Goal: Task Accomplishment & Management: Manage account settings

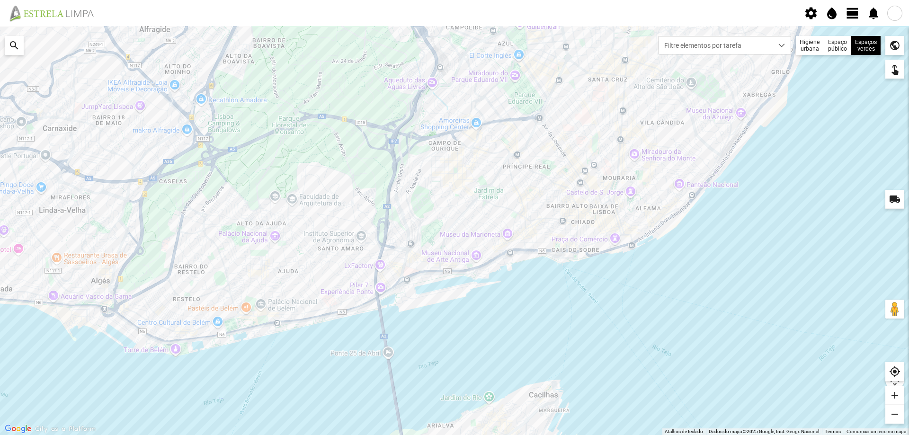
click at [855, 11] on span "view_day" at bounding box center [853, 13] width 14 height 14
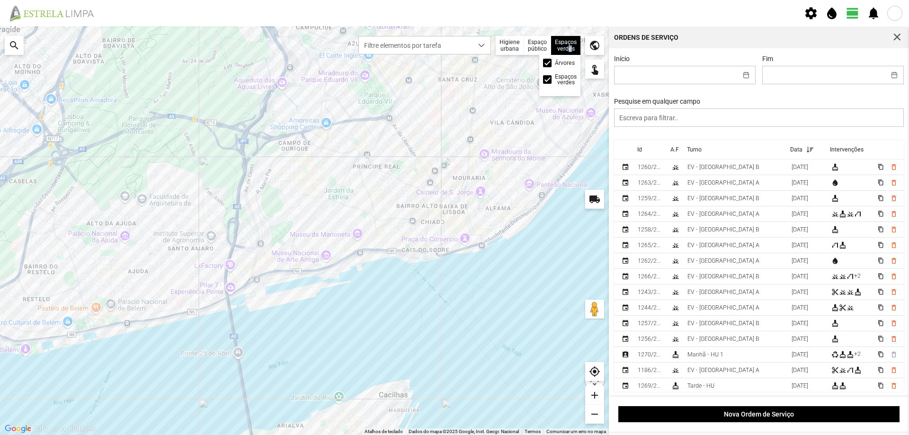
click at [567, 49] on div "Espaços verdes Árvores Espaços verdes" at bounding box center [565, 45] width 29 height 19
click at [549, 63] on div at bounding box center [547, 63] width 9 height 9
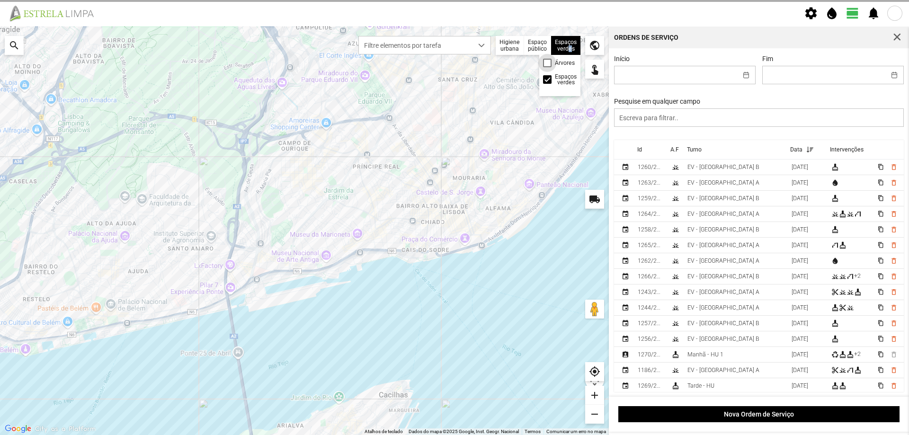
scroll to position [5, 5]
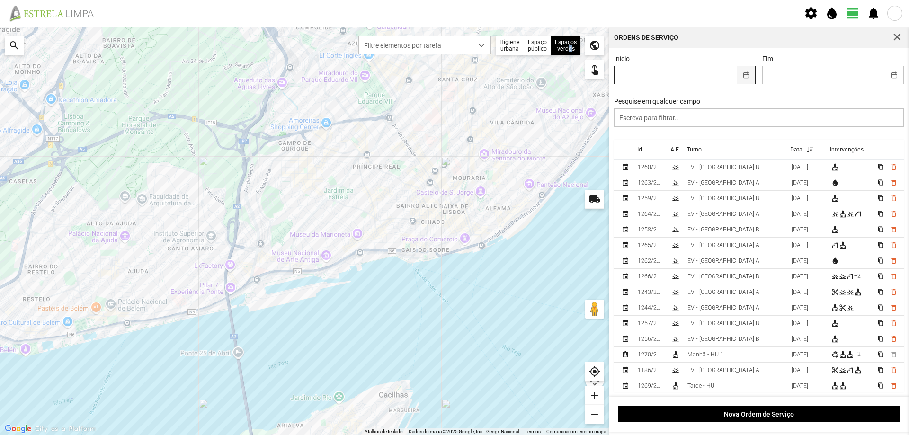
click at [742, 77] on button "button" at bounding box center [746, 75] width 18 height 18
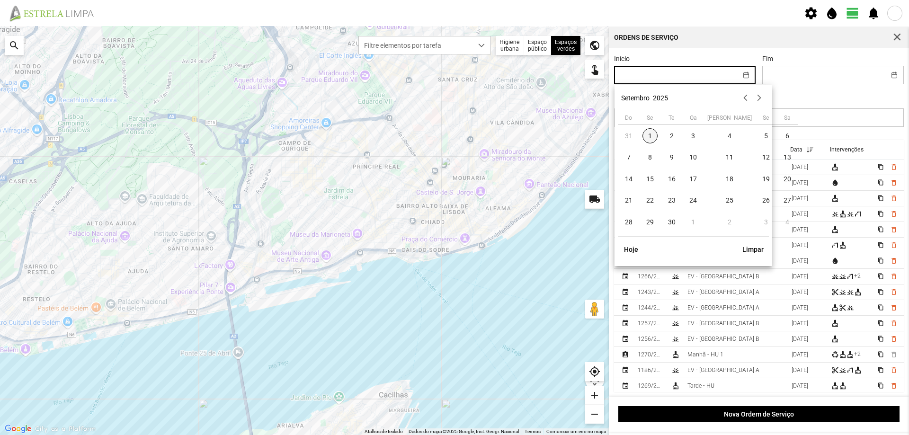
click at [649, 136] on span "1" at bounding box center [650, 135] width 15 height 15
type input "[DATE]"
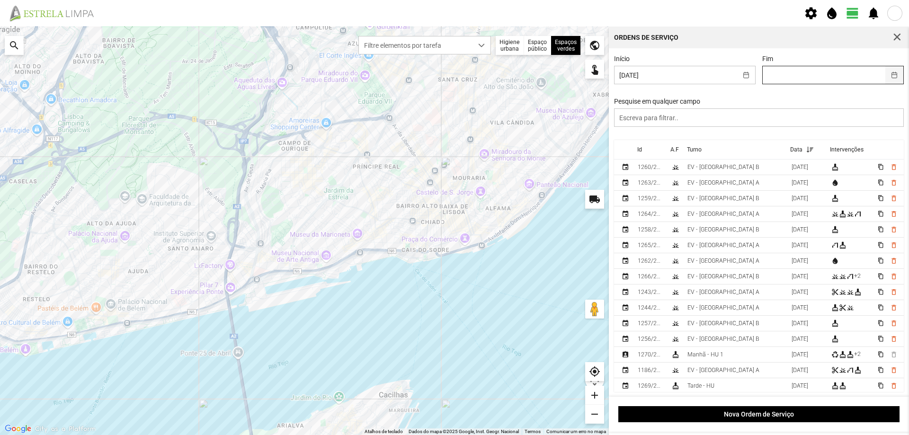
click at [888, 77] on button "button" at bounding box center [895, 75] width 18 height 18
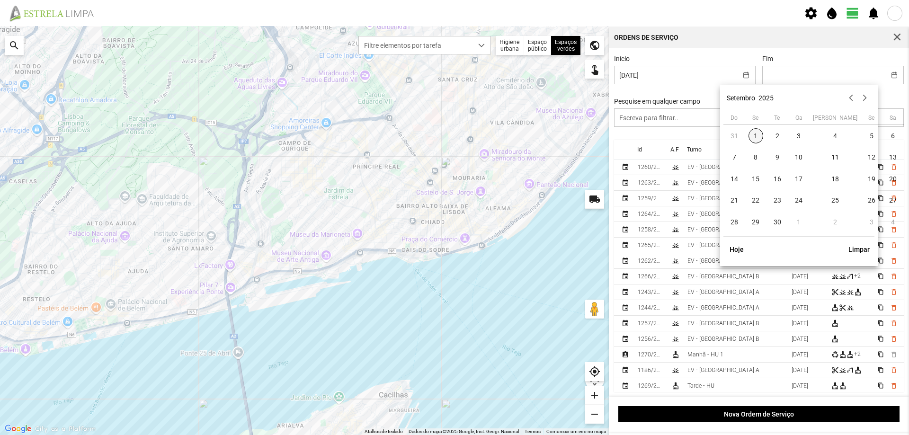
click at [759, 133] on span "1" at bounding box center [756, 135] width 15 height 15
type input "[DATE]"
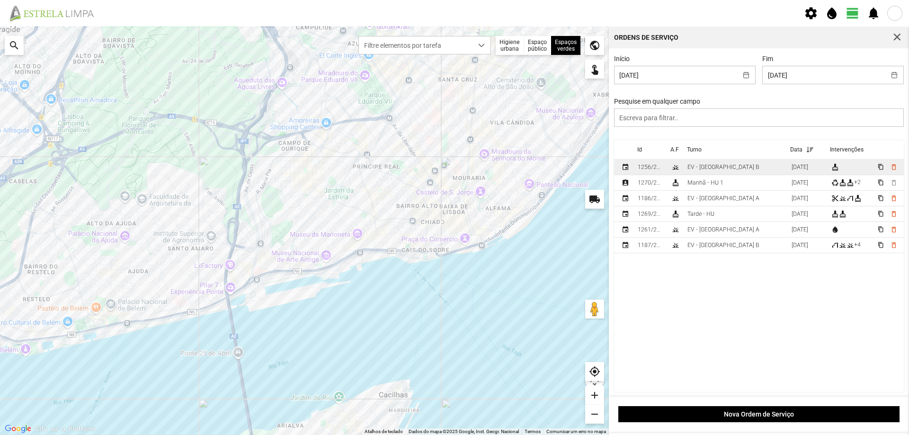
click at [751, 170] on td "EV - [GEOGRAPHIC_DATA] B" at bounding box center [736, 168] width 104 height 16
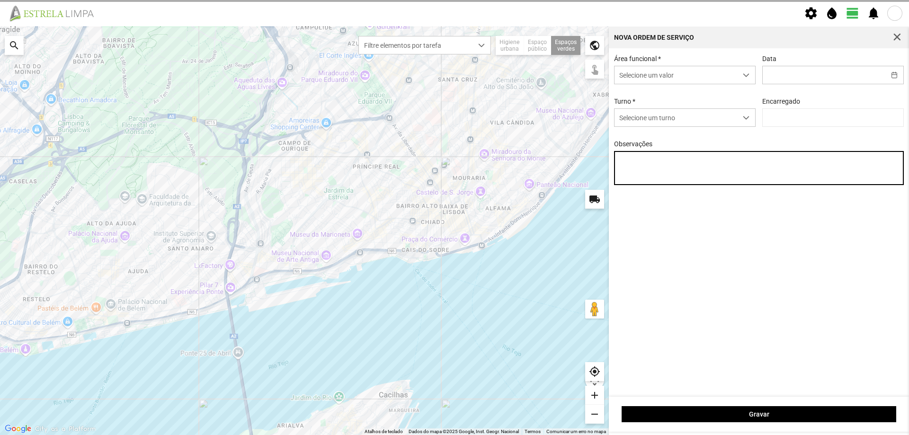
click at [751, 170] on textarea "Observações" at bounding box center [759, 168] width 290 height 34
type input "[DATE]"
type textarea "Recolha de papeleiras"
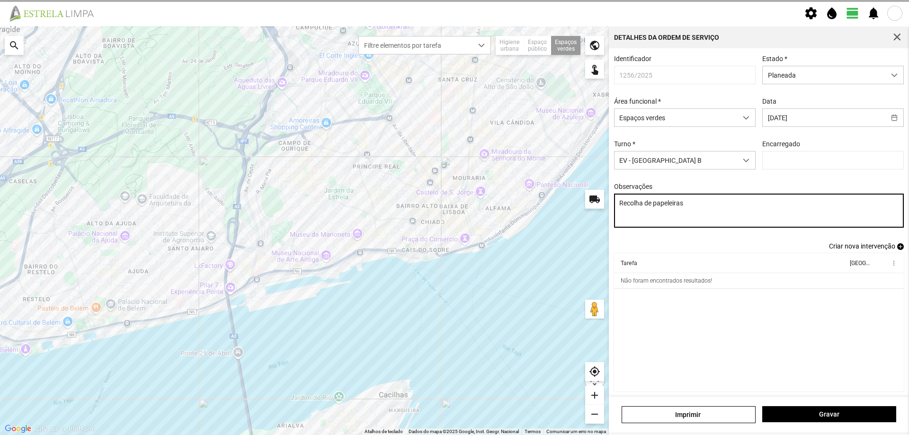
type input "[PERSON_NAME]"
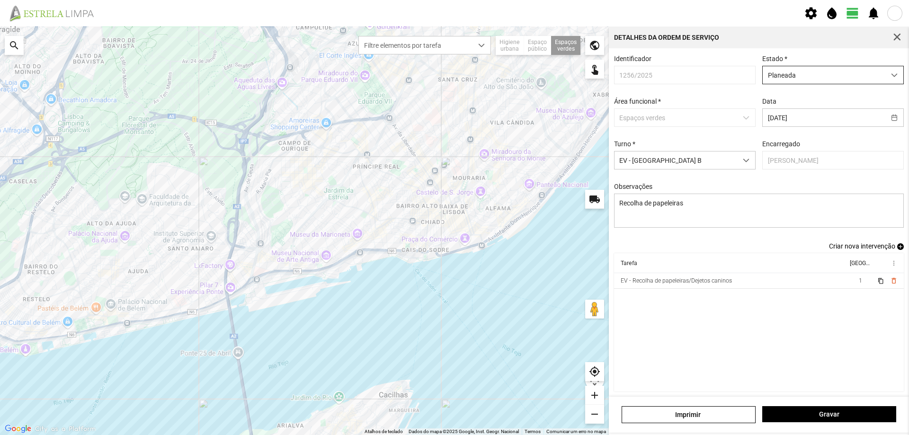
click at [826, 77] on span "Planeada" at bounding box center [824, 75] width 123 height 18
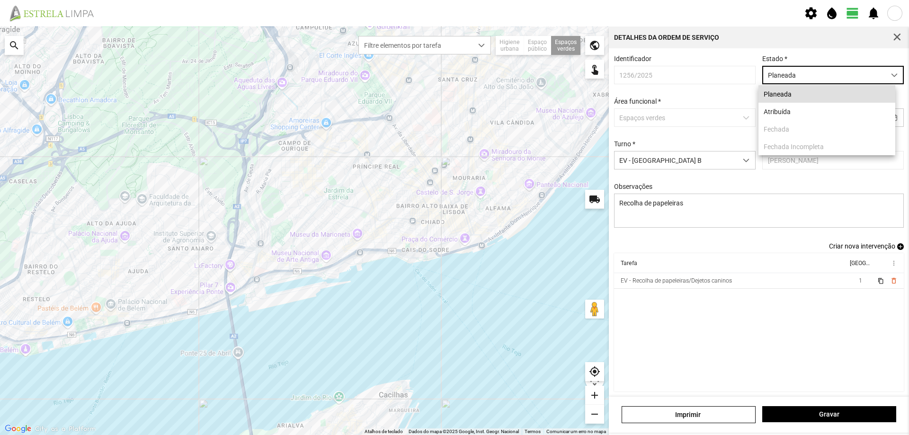
scroll to position [5, 42]
click at [800, 115] on li "Atribuída" at bounding box center [827, 112] width 137 height 18
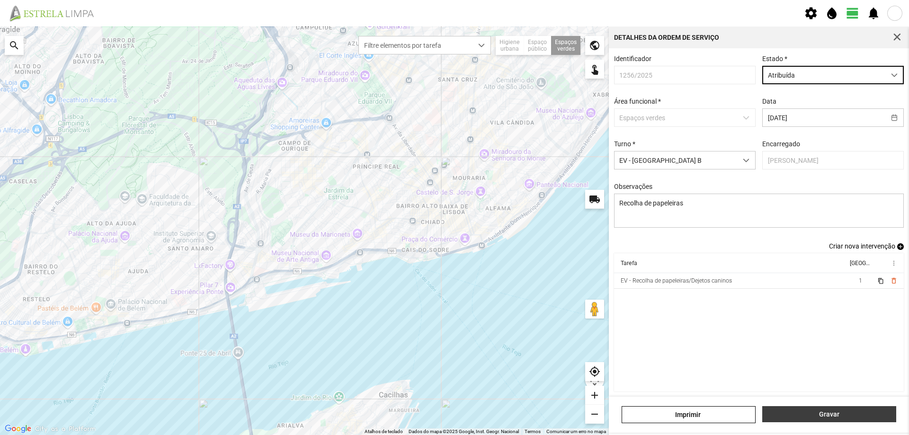
click at [844, 414] on span "Gravar" at bounding box center [830, 415] width 124 height 8
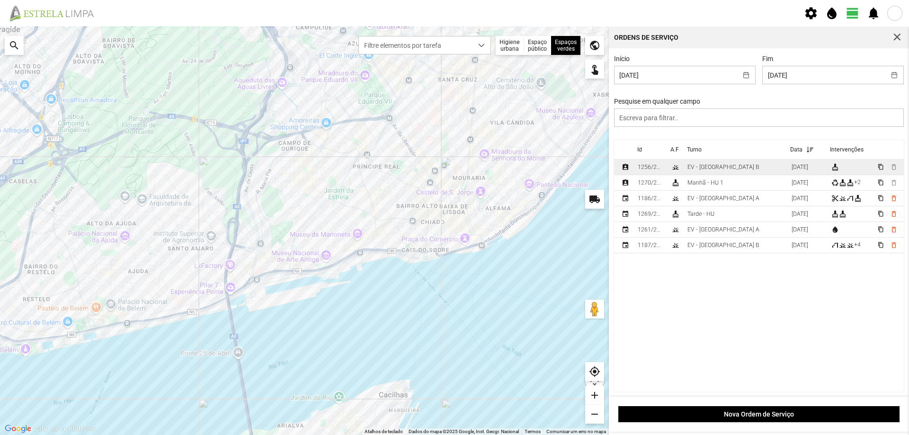
click at [705, 165] on td "EV - [GEOGRAPHIC_DATA] B" at bounding box center [736, 168] width 104 height 16
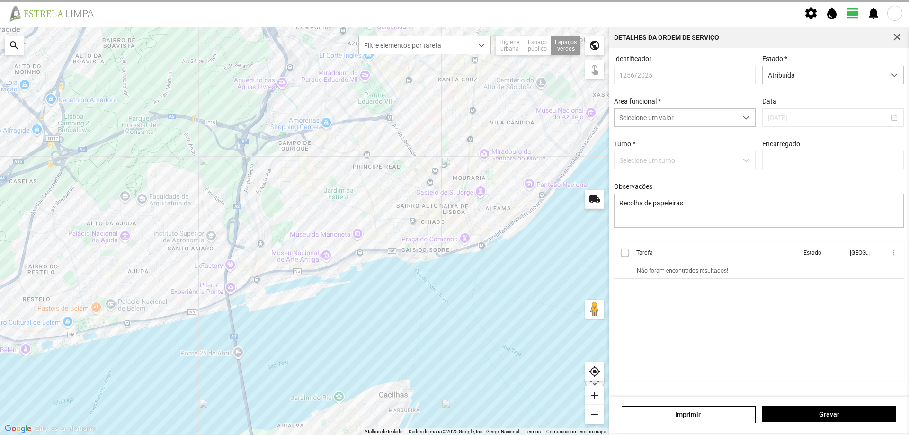
type input "[PERSON_NAME]"
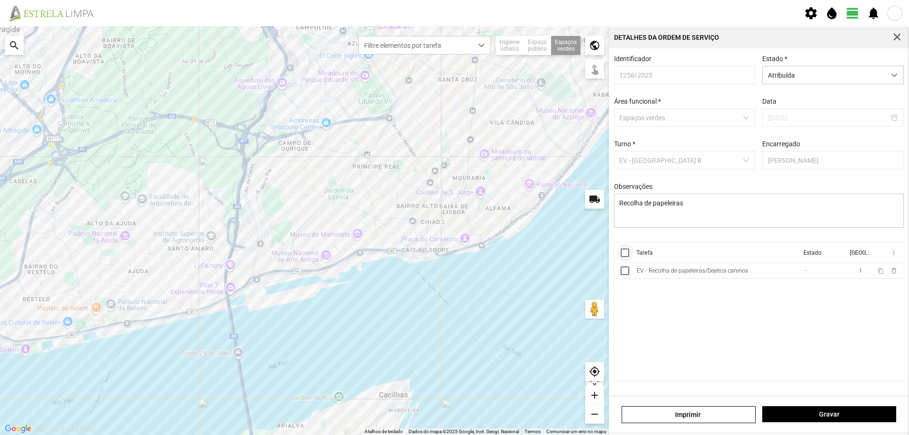
click at [627, 257] on div at bounding box center [625, 253] width 9 height 9
click at [894, 255] on span "more_vert" at bounding box center [894, 253] width 8 height 8
click at [847, 273] on span "Marcar como Concluída" at bounding box center [843, 272] width 70 height 7
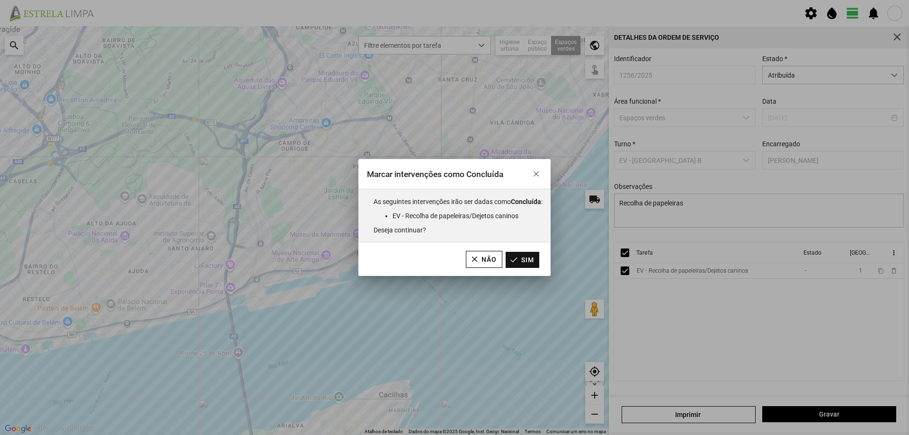
click at [538, 262] on button "Sim" at bounding box center [523, 260] width 34 height 16
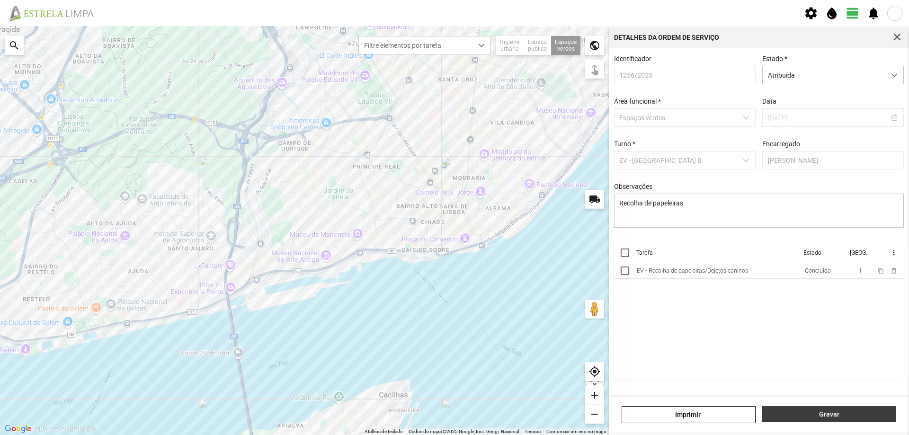
click at [808, 417] on span "Gravar" at bounding box center [830, 415] width 124 height 8
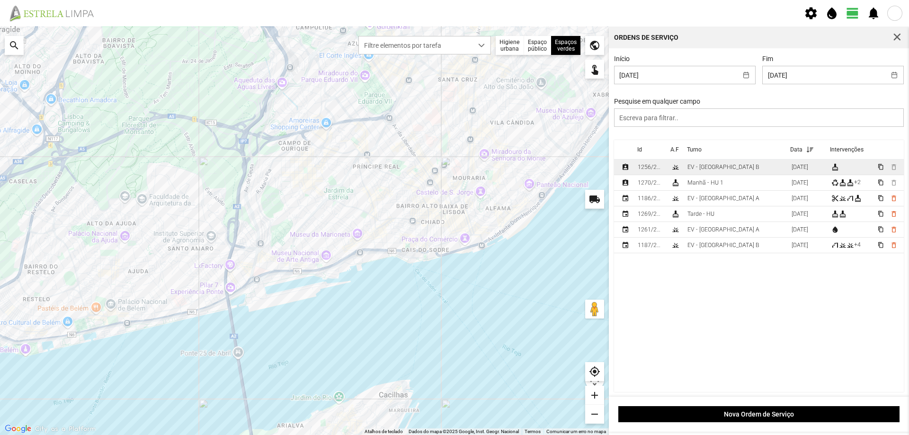
click at [728, 168] on td "EV - [GEOGRAPHIC_DATA] B" at bounding box center [736, 168] width 104 height 16
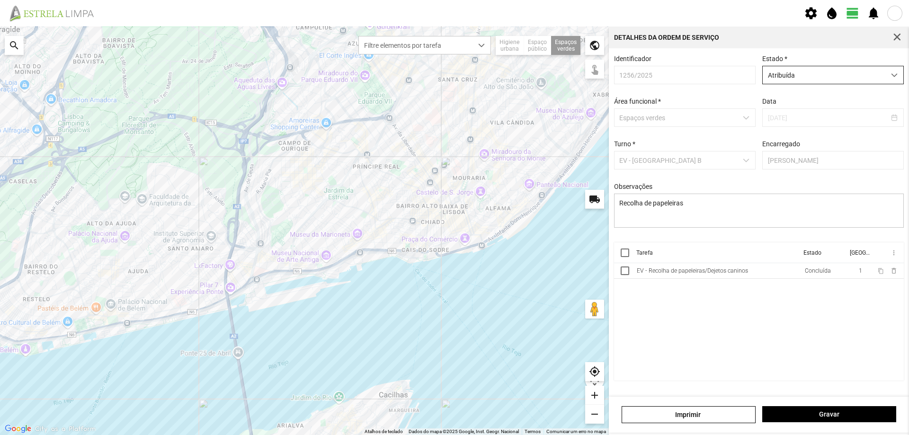
click at [817, 72] on span "Atribuída" at bounding box center [824, 75] width 123 height 18
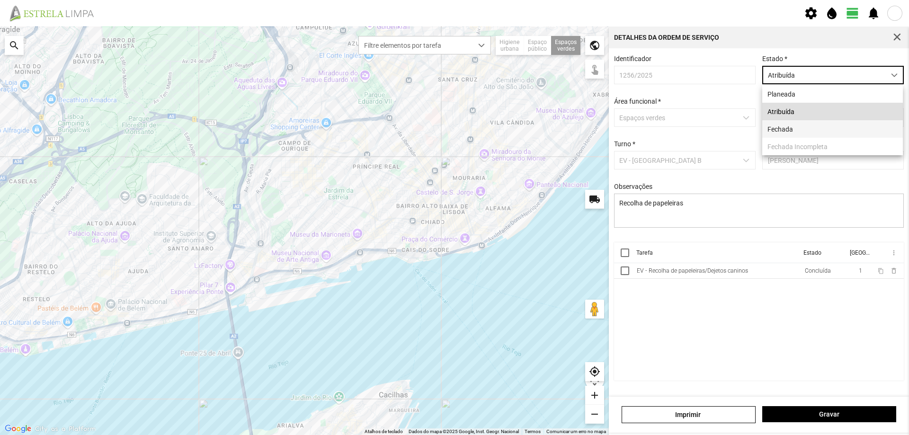
click at [791, 129] on li "Fechada" at bounding box center [832, 129] width 141 height 18
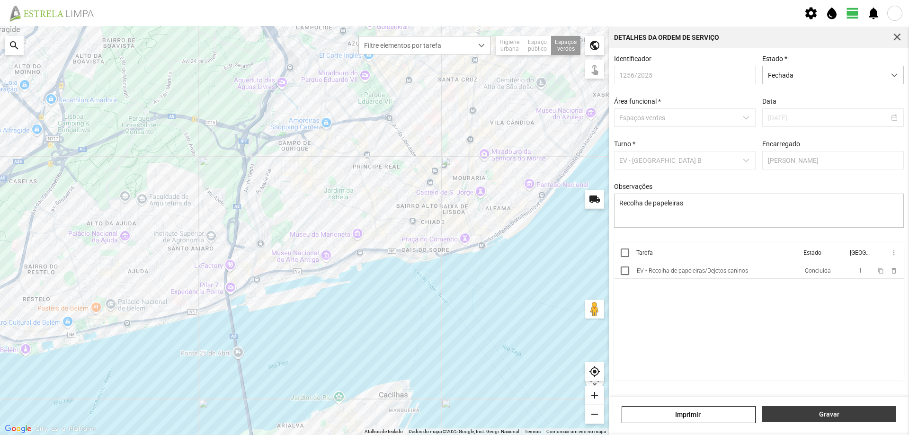
click at [838, 415] on span "Gravar" at bounding box center [830, 415] width 124 height 8
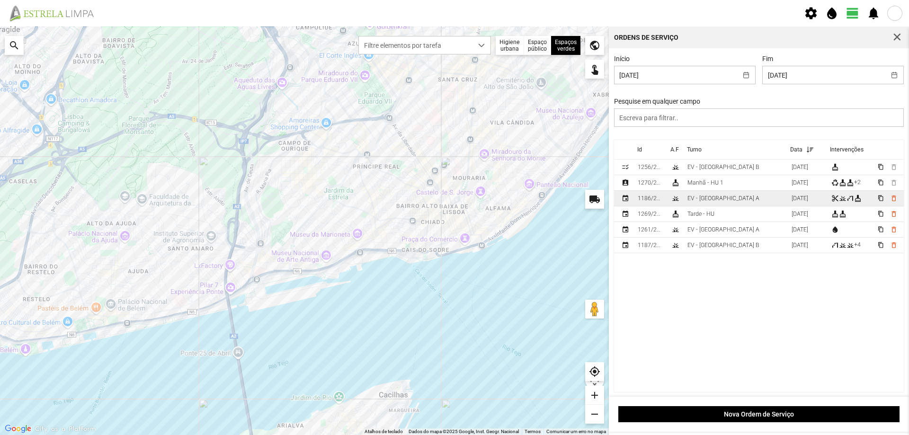
click at [718, 199] on div "EV - [GEOGRAPHIC_DATA] A" at bounding box center [724, 198] width 72 height 7
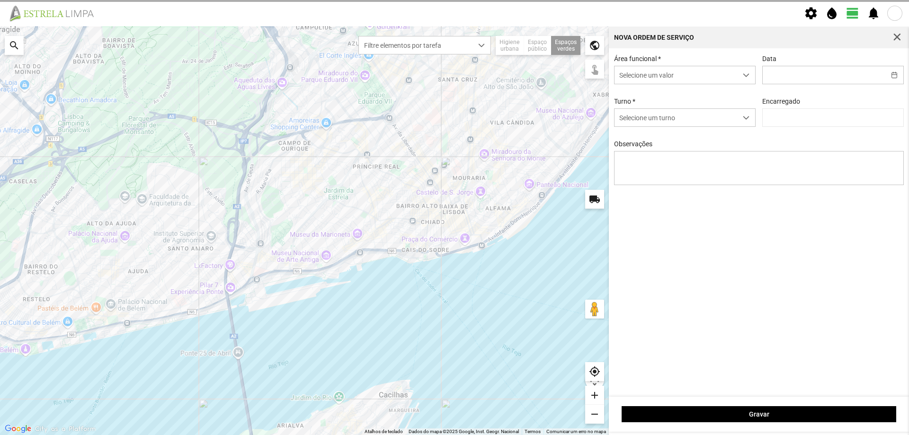
type input "[DATE]"
type textarea "[GEOGRAPHIC_DATA]"
type input "[PERSON_NAME]"
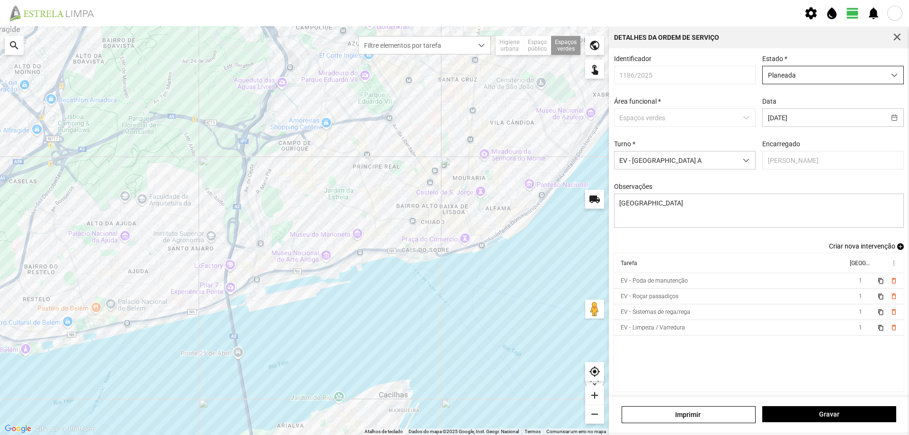
click at [845, 68] on span "Planeada" at bounding box center [824, 75] width 123 height 18
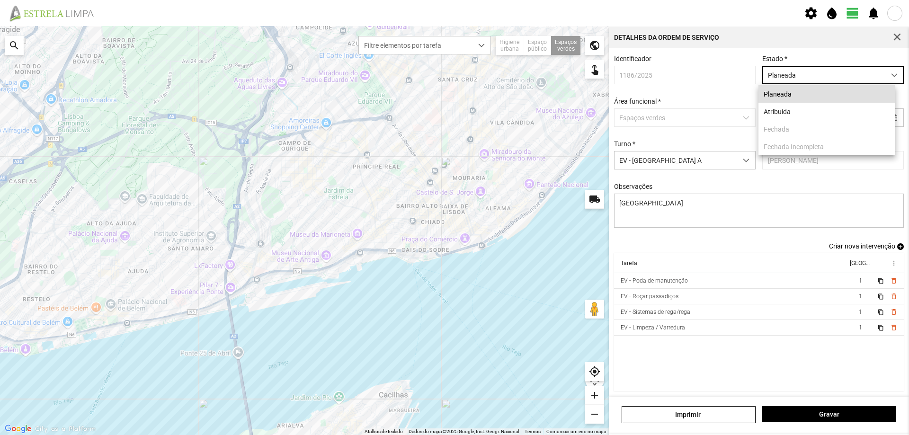
scroll to position [5, 42]
click at [801, 115] on li "Atribuída" at bounding box center [827, 112] width 137 height 18
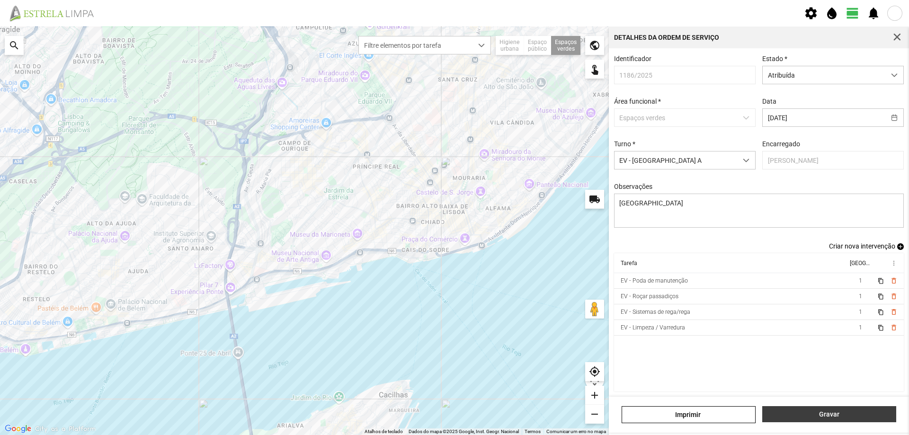
click at [803, 411] on span "Gravar" at bounding box center [830, 415] width 124 height 8
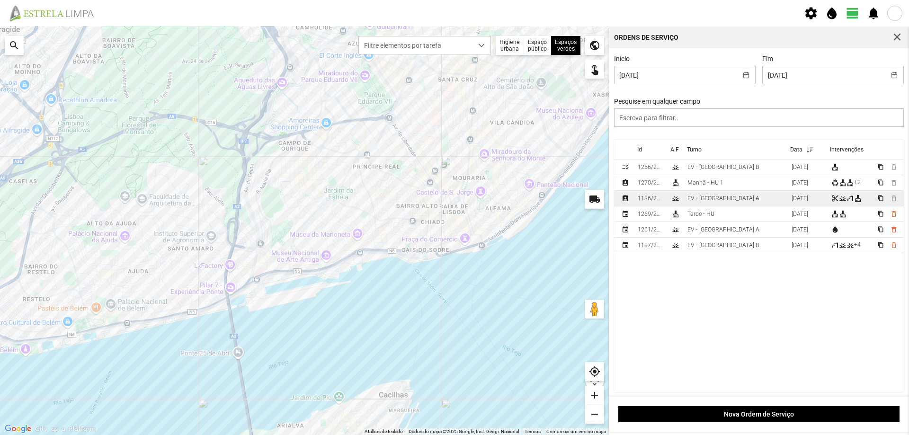
click at [646, 202] on div "1186/2025" at bounding box center [651, 198] width 26 height 7
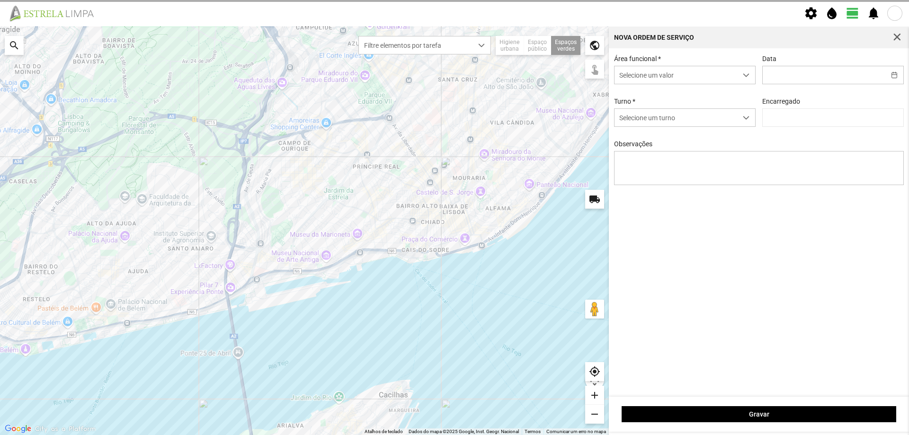
type input "[DATE]"
type textarea "[GEOGRAPHIC_DATA]"
type input "[PERSON_NAME]"
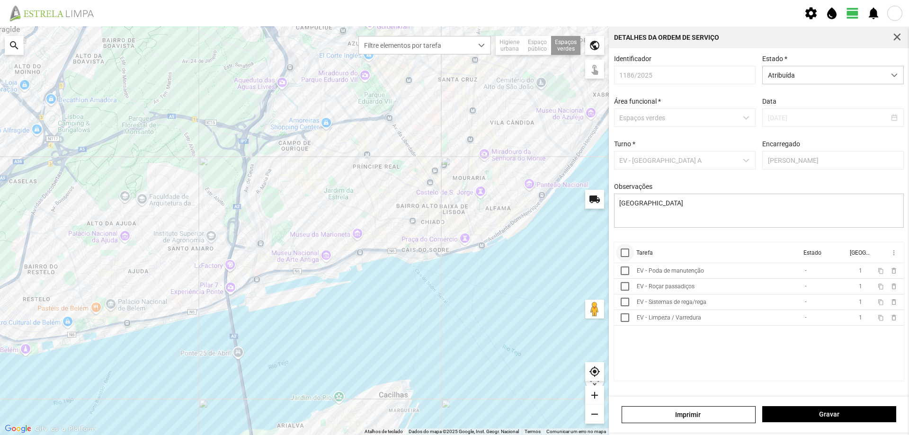
click at [629, 257] on div at bounding box center [625, 253] width 9 height 9
click at [893, 255] on span "more_vert" at bounding box center [894, 253] width 8 height 8
click at [866, 269] on span "Marcar como Concluída" at bounding box center [843, 272] width 70 height 7
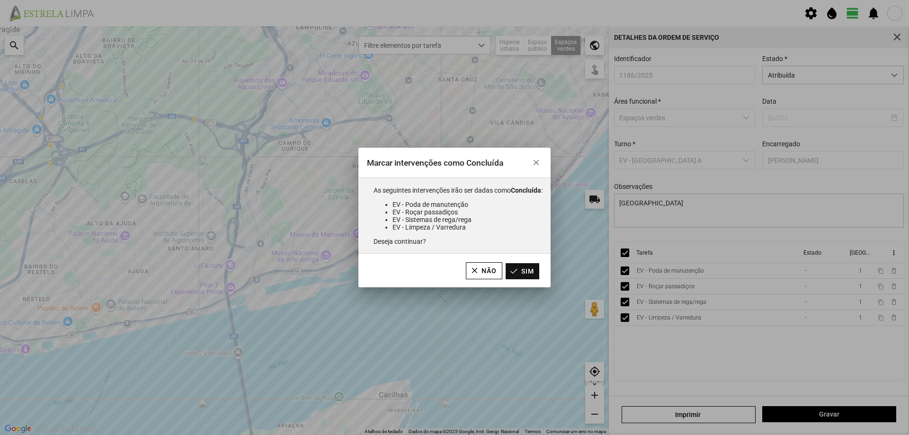
click at [533, 269] on button "Sim" at bounding box center [523, 271] width 34 height 16
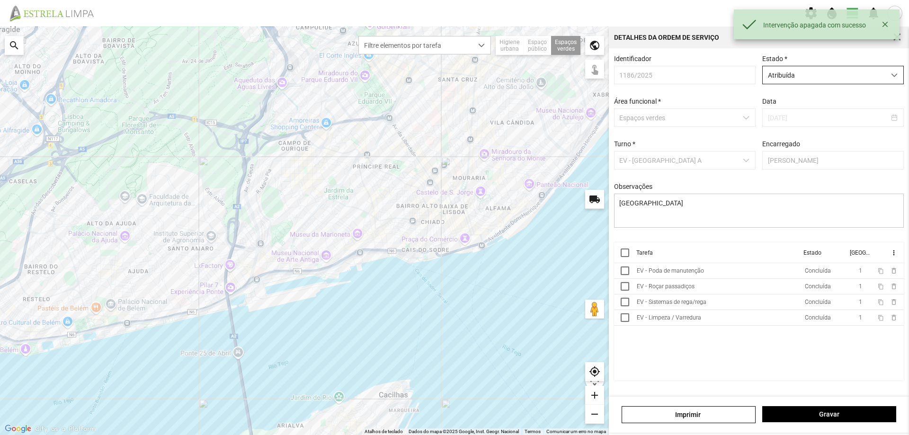
click at [832, 79] on span "Atribuída" at bounding box center [824, 75] width 123 height 18
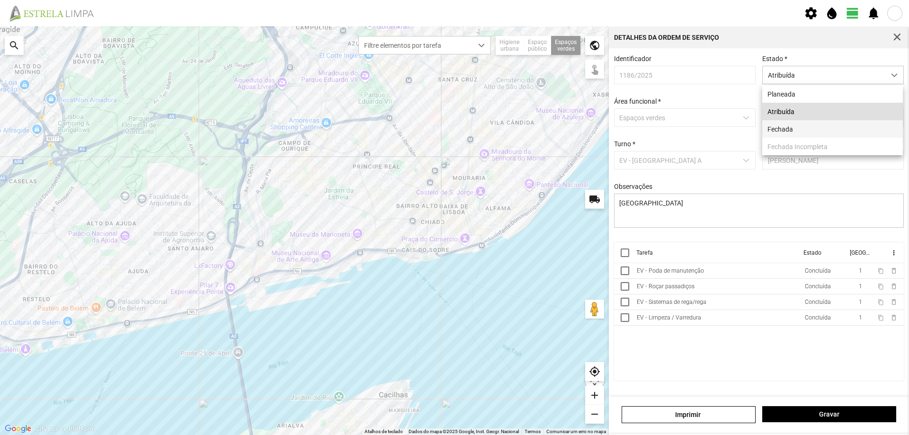
click at [799, 127] on li "Fechada" at bounding box center [832, 129] width 141 height 18
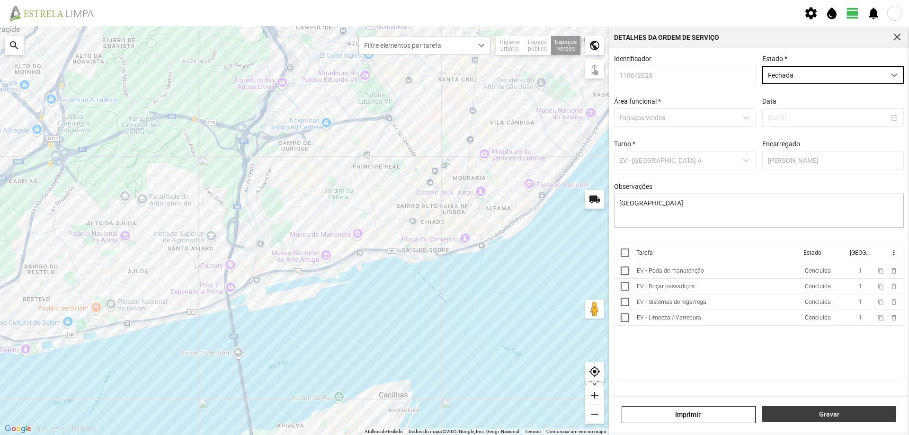
click at [820, 411] on span "Gravar" at bounding box center [830, 415] width 124 height 8
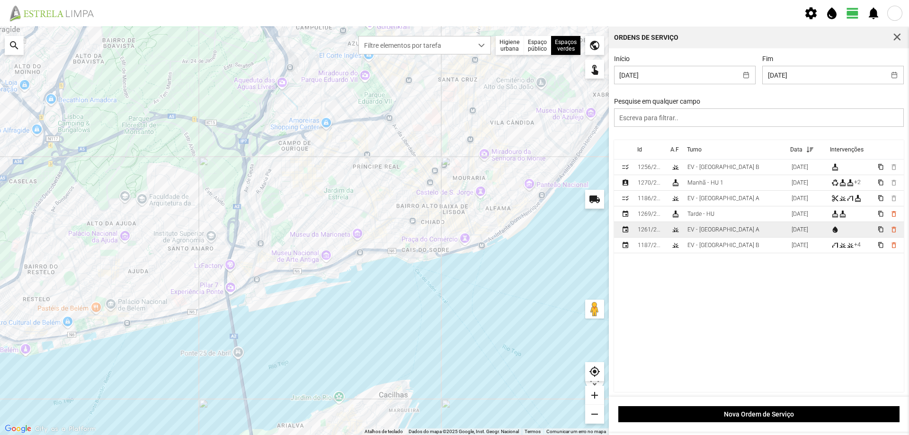
click at [728, 233] on td "EV - [GEOGRAPHIC_DATA] A" at bounding box center [736, 230] width 104 height 16
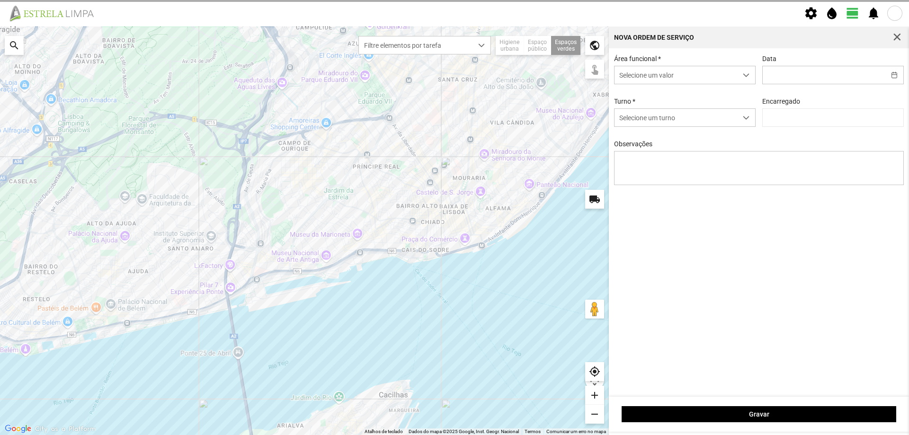
type input "[DATE]"
type input "[PERSON_NAME]"
type textarea "Sede e Viveiro, [GEOGRAPHIC_DATA] Antiga e Condomínio do Quelhas e Av. Infante …"
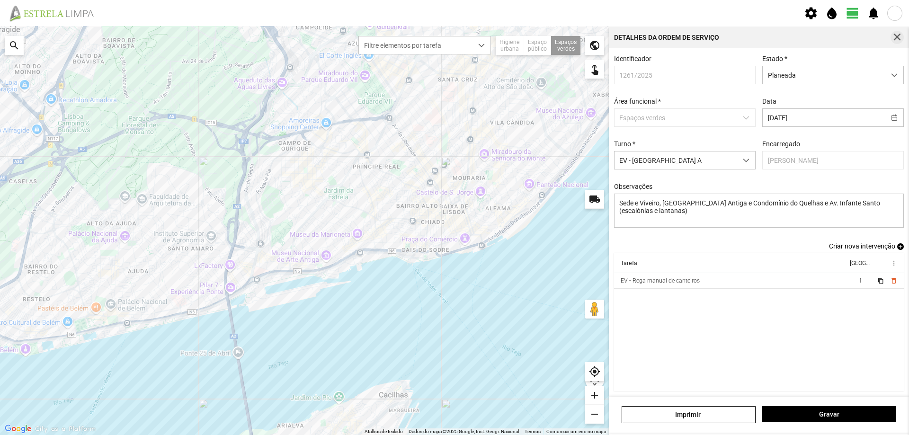
click at [901, 34] on span "button" at bounding box center [897, 37] width 9 height 9
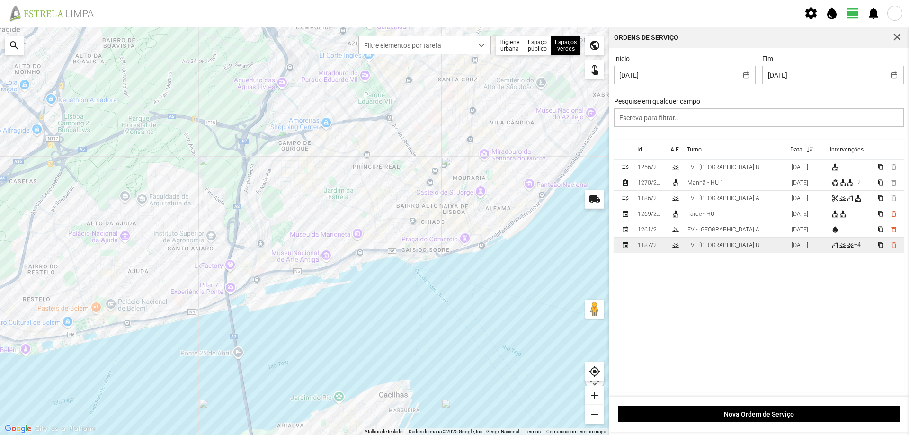
click at [697, 252] on td "EV - [GEOGRAPHIC_DATA] B" at bounding box center [736, 246] width 104 height 16
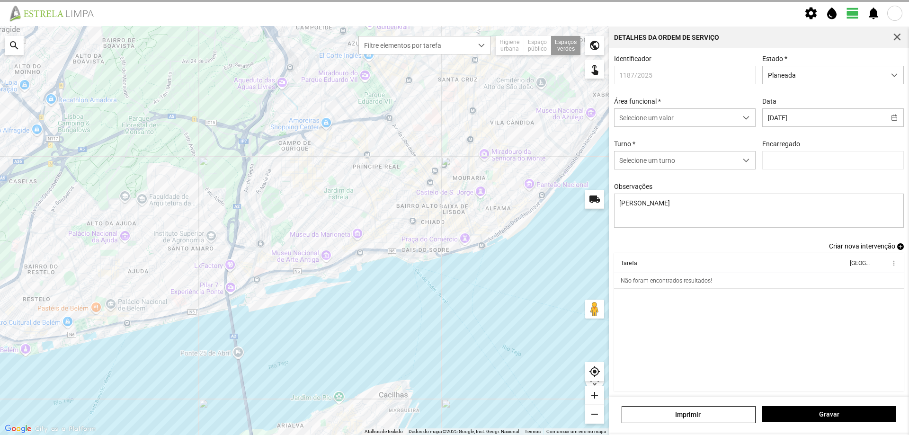
type input "[PERSON_NAME]"
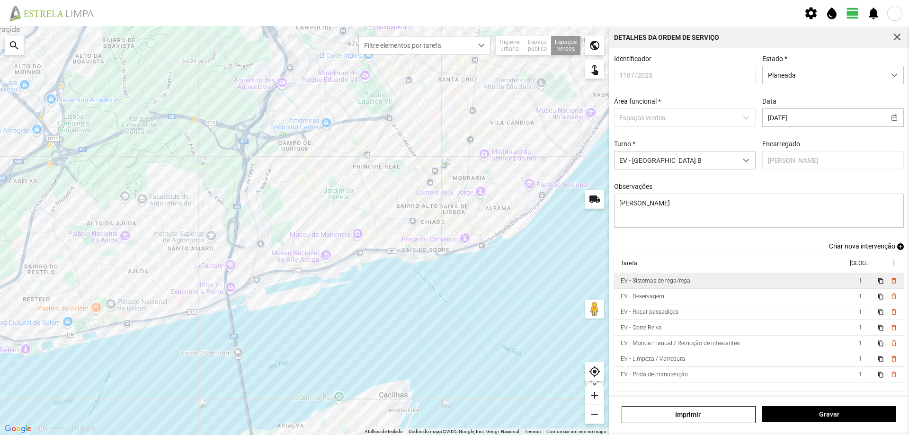
scroll to position [4, 0]
click at [890, 376] on span "delete_outline" at bounding box center [894, 375] width 8 height 8
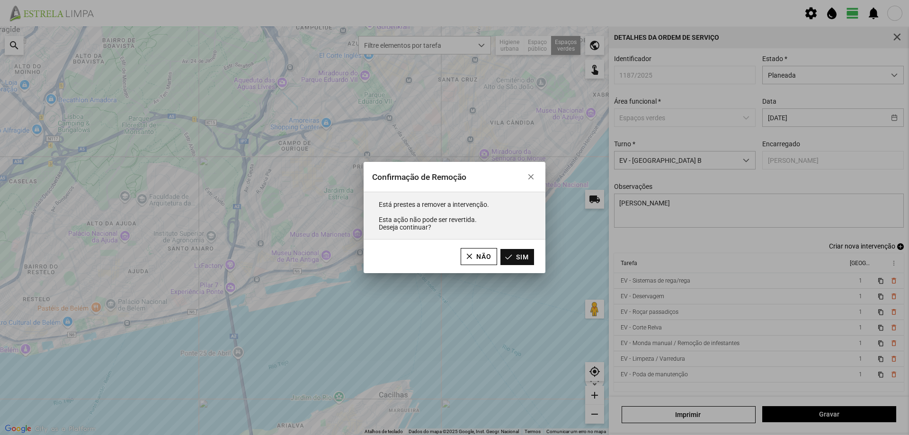
click at [528, 259] on button "Sim" at bounding box center [518, 257] width 34 height 16
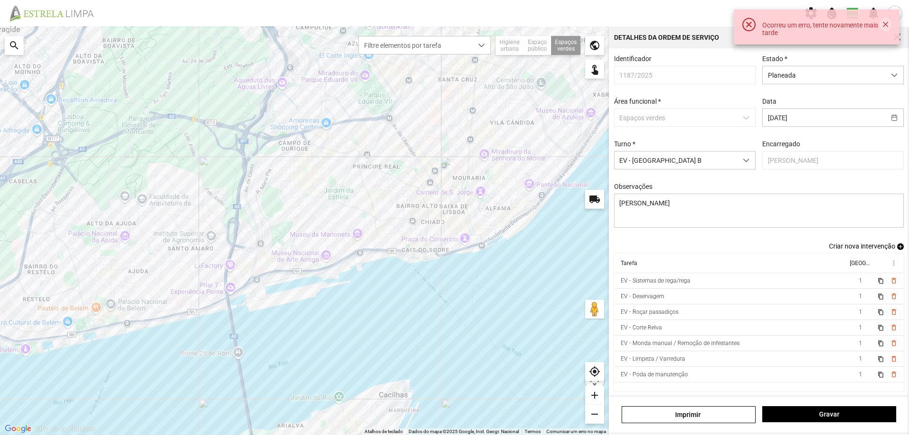
click at [888, 22] on button "button" at bounding box center [886, 24] width 12 height 13
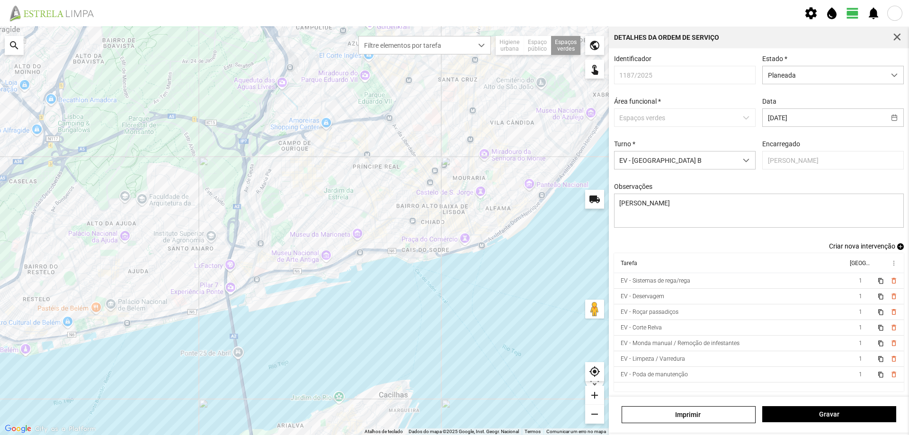
click at [664, 267] on th "Tarefa" at bounding box center [730, 263] width 233 height 20
click at [897, 33] on span "button" at bounding box center [897, 37] width 9 height 9
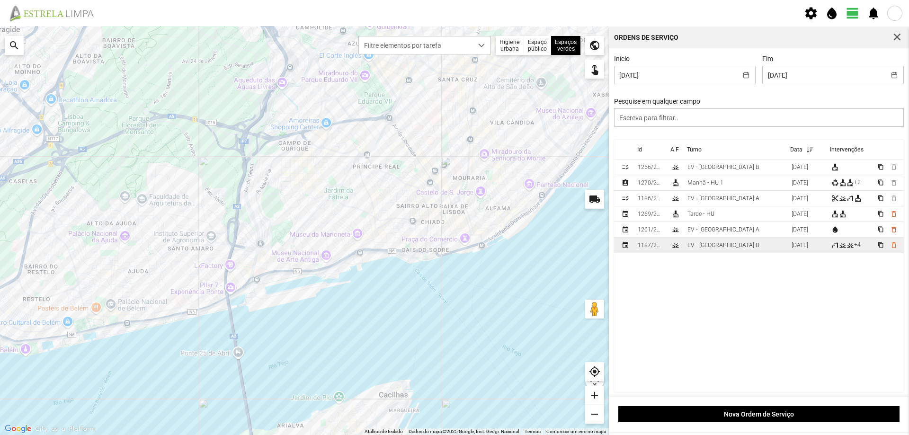
click at [703, 246] on div "EV - [GEOGRAPHIC_DATA] B" at bounding box center [724, 245] width 72 height 7
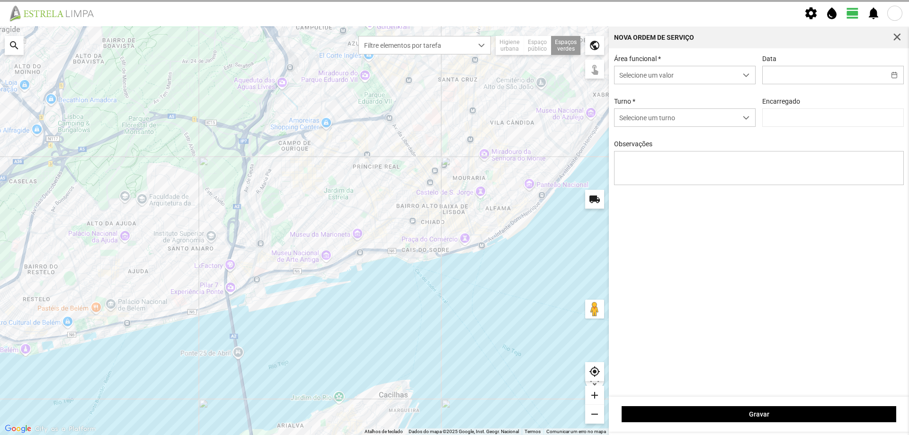
type input "[DATE]"
type textarea "[PERSON_NAME]"
type input "[PERSON_NAME]"
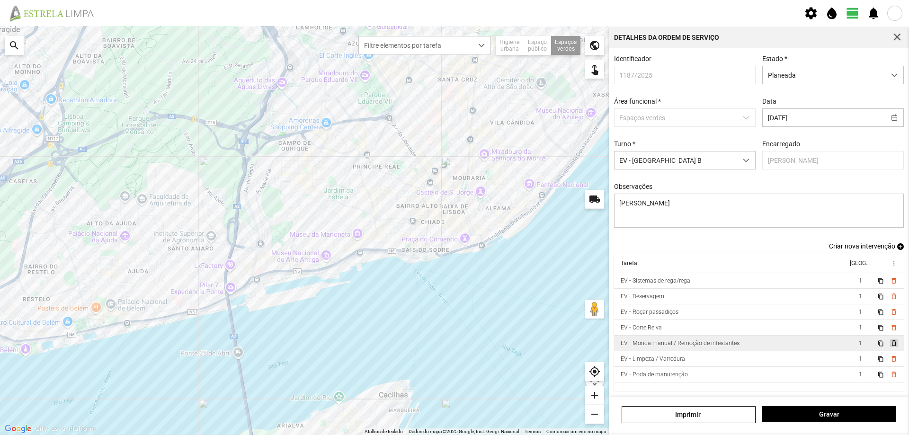
click at [890, 347] on span "delete_outline" at bounding box center [894, 344] width 8 height 8
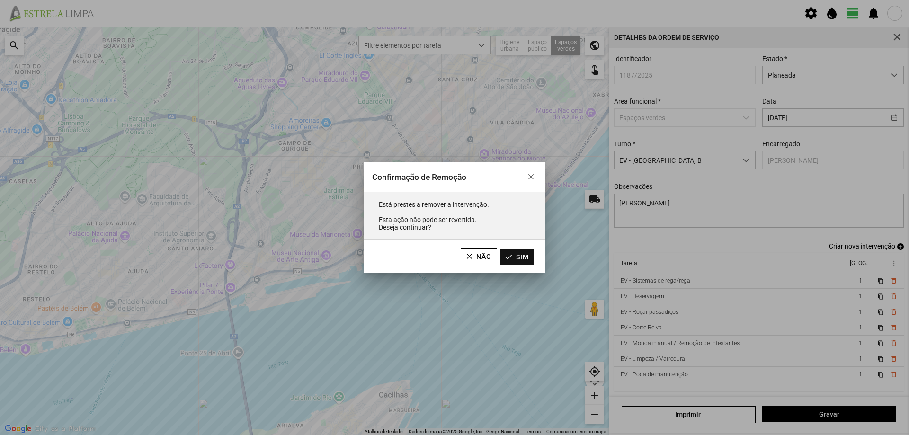
click at [510, 264] on button "Sim" at bounding box center [518, 257] width 34 height 16
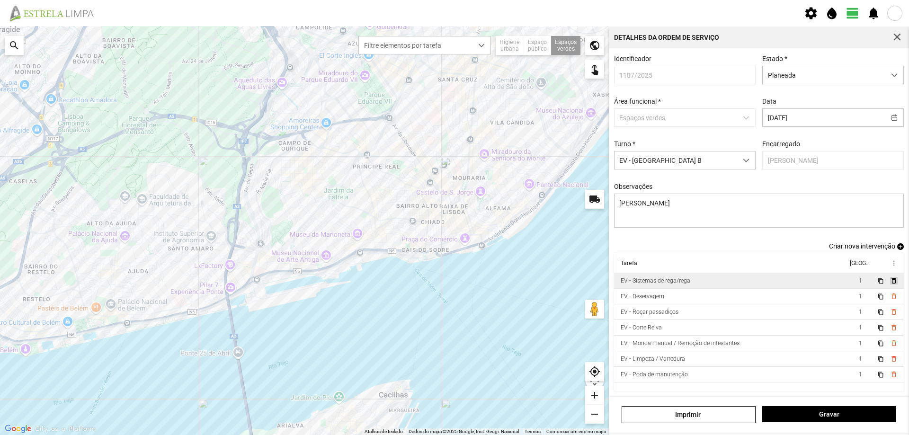
click at [890, 283] on span "delete_outline" at bounding box center [894, 281] width 8 height 8
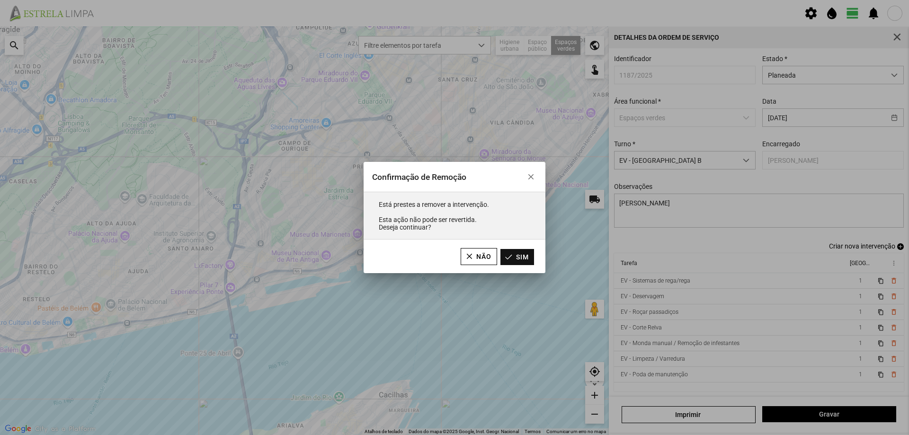
click at [523, 255] on button "Sim" at bounding box center [518, 257] width 34 height 16
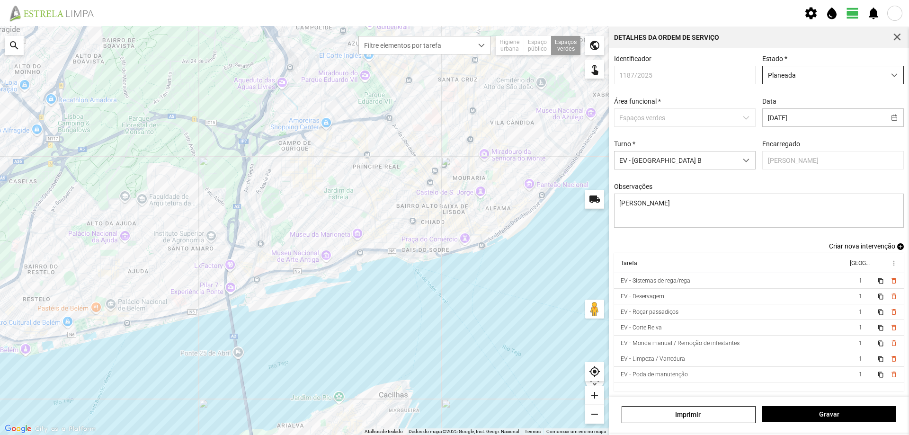
click at [816, 84] on span "Planeada" at bounding box center [824, 75] width 123 height 18
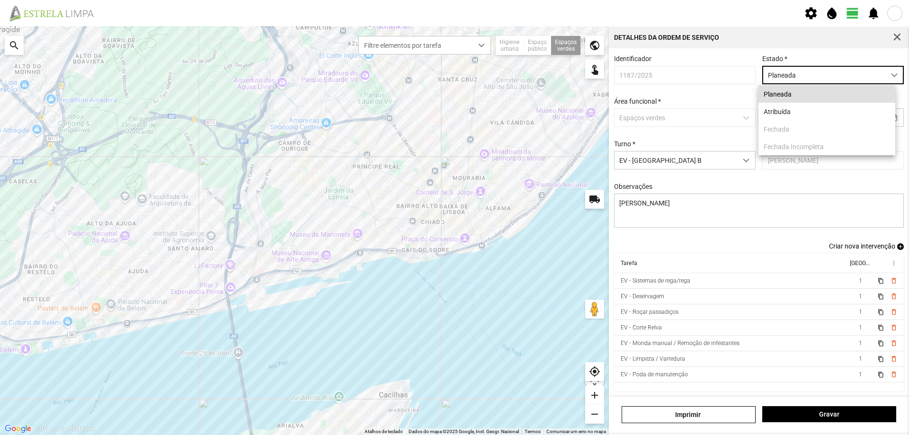
scroll to position [5, 42]
click at [744, 143] on div "Turno * EV - [GEOGRAPHIC_DATA] B" at bounding box center [685, 154] width 148 height 29
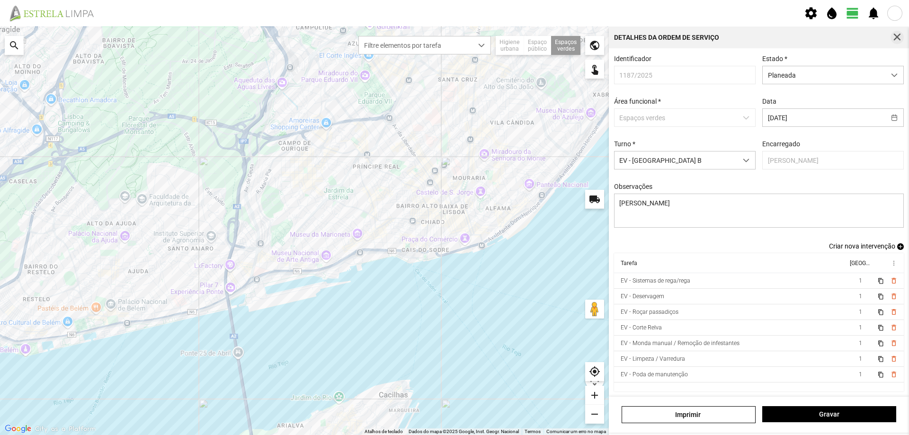
click at [895, 35] on span "button" at bounding box center [897, 37] width 9 height 9
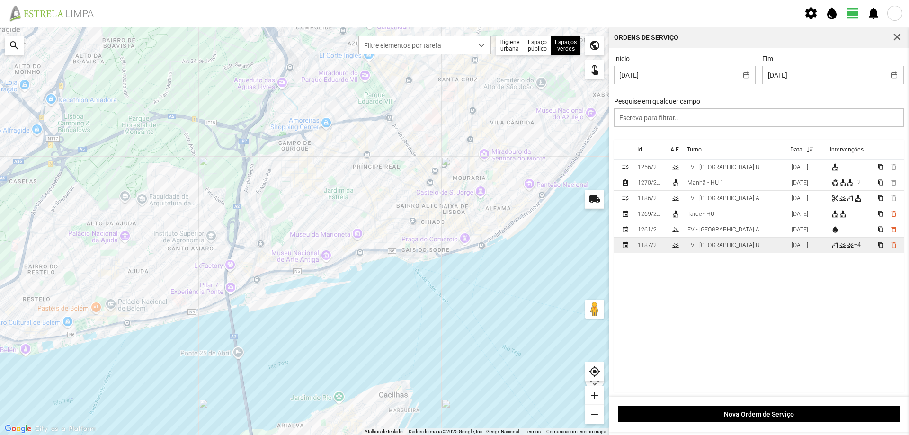
click at [734, 244] on td "EV - [GEOGRAPHIC_DATA] B" at bounding box center [736, 246] width 104 height 16
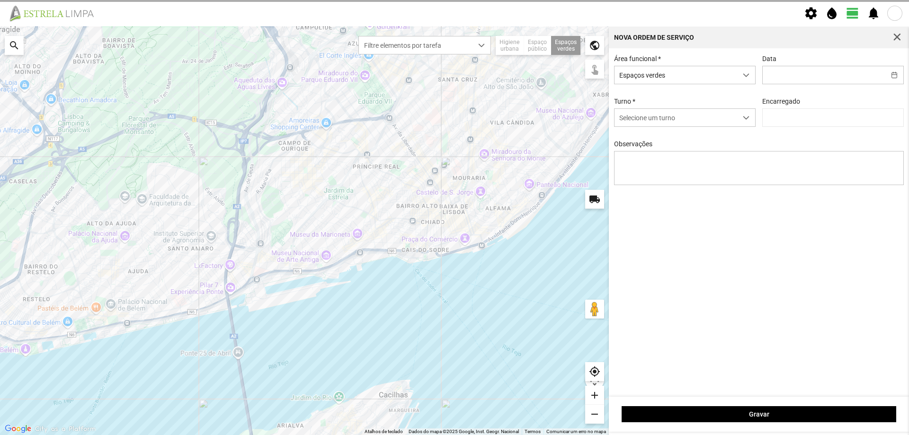
type input "[DATE]"
type input "[PERSON_NAME]"
type textarea "[PERSON_NAME]"
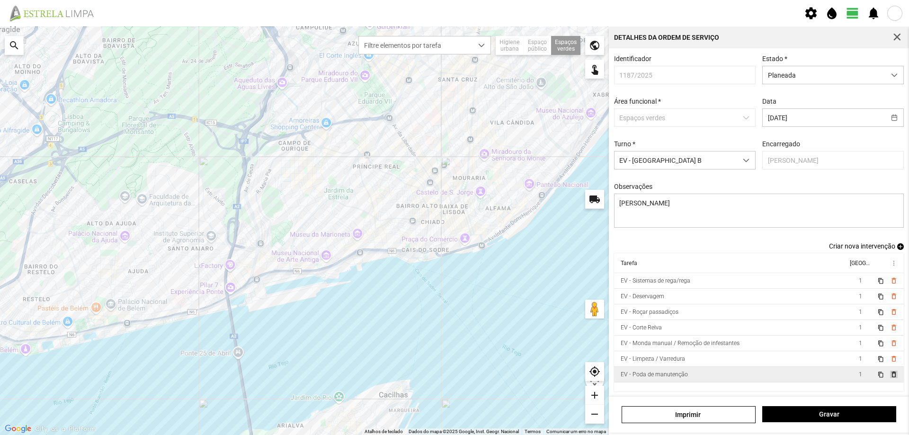
click at [890, 378] on span "delete_outline" at bounding box center [894, 375] width 8 height 8
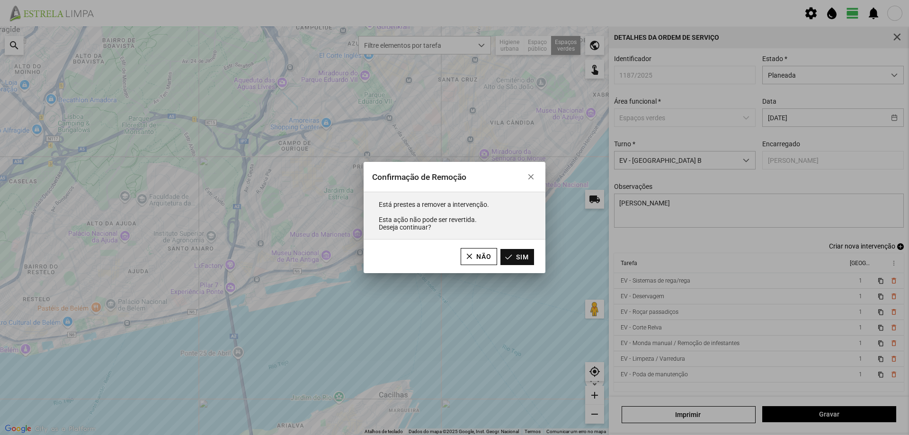
click at [526, 256] on button "Sim" at bounding box center [518, 257] width 34 height 16
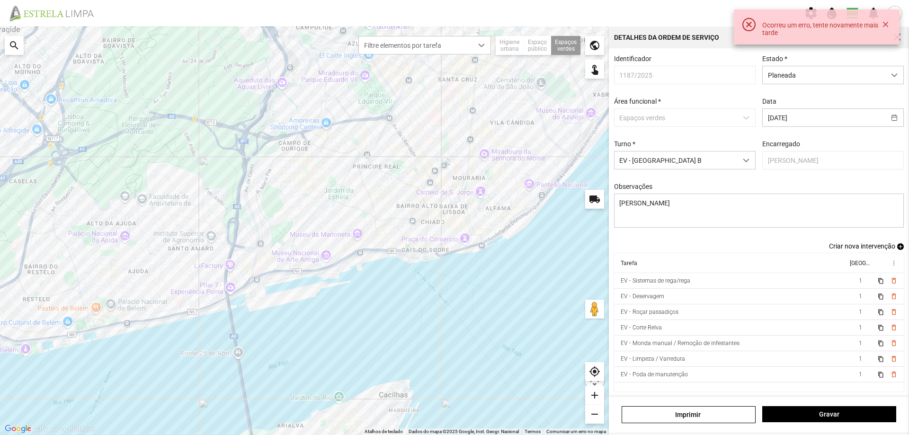
click at [864, 19] on div "Ocorreu um erro, tente novamente mais tarde" at bounding box center [820, 27] width 117 height 18
drag, startPoint x: 889, startPoint y: 25, endPoint x: 886, endPoint y: 31, distance: 7.0
click at [889, 26] on button "button" at bounding box center [886, 24] width 12 height 13
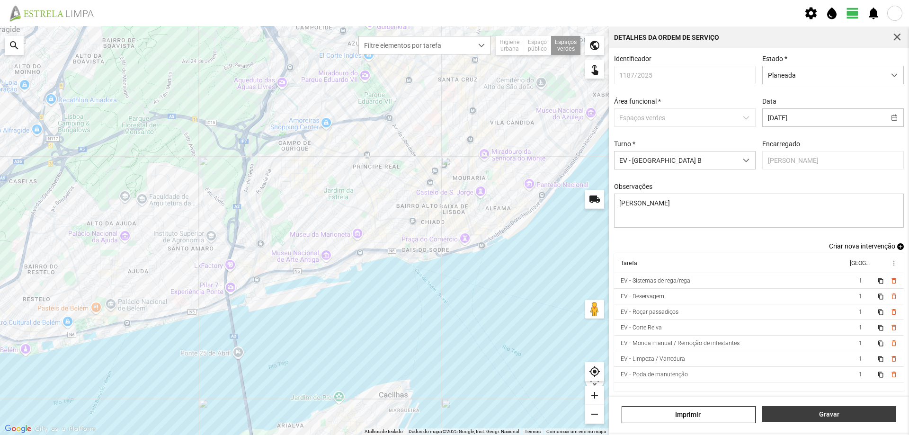
click at [811, 417] on span "Gravar" at bounding box center [830, 415] width 124 height 8
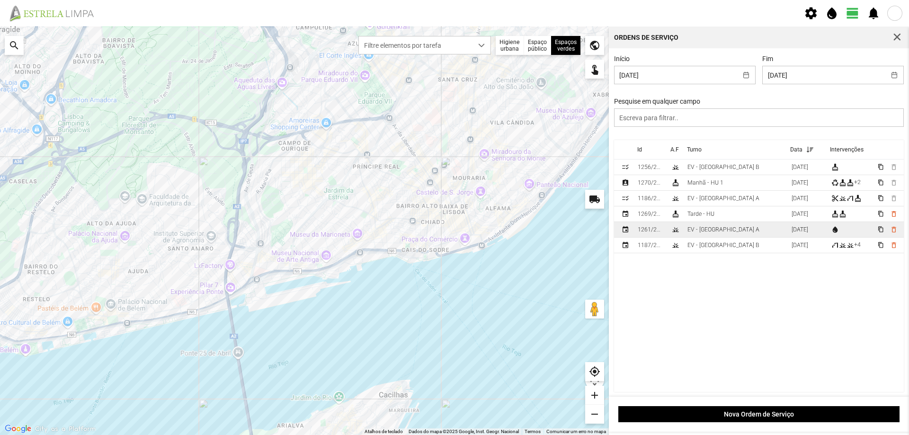
click at [649, 232] on div "1261/2025" at bounding box center [651, 229] width 26 height 7
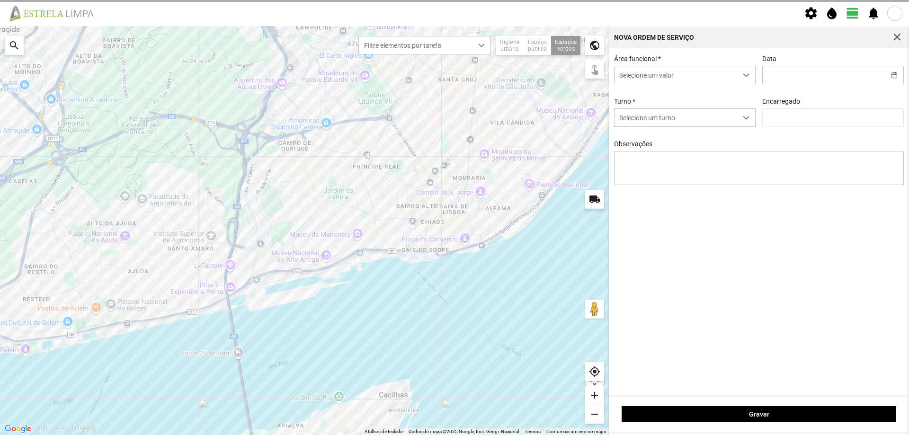
type input "[DATE]"
type textarea "Sede e Viveiro, [GEOGRAPHIC_DATA] Antiga e Condomínio do Quelhas e Av. Infante …"
type input "[PERSON_NAME]"
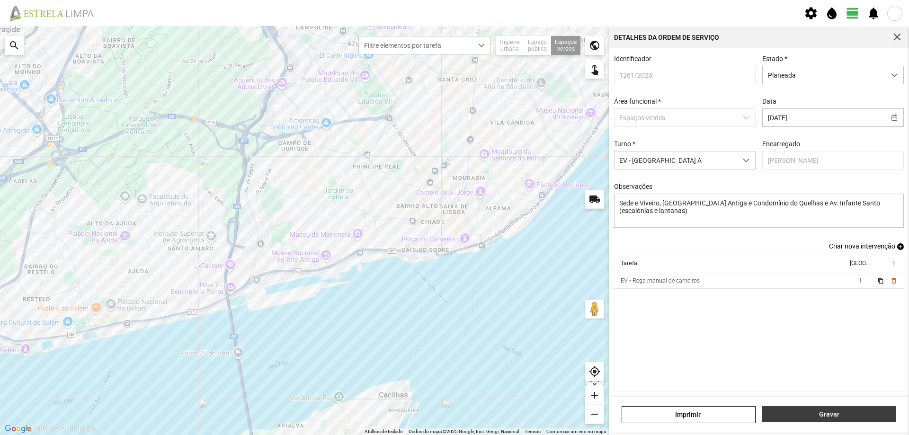
click at [830, 414] on span "Gravar" at bounding box center [830, 415] width 124 height 8
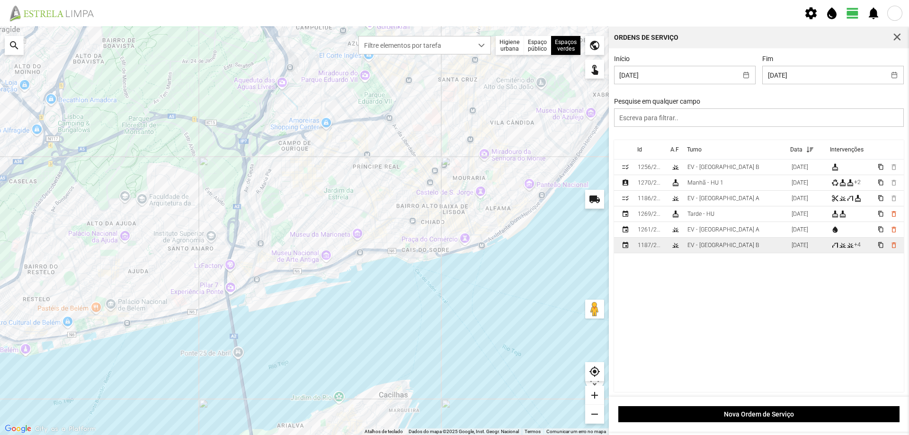
click at [657, 246] on div "1187/2025" at bounding box center [651, 245] width 26 height 7
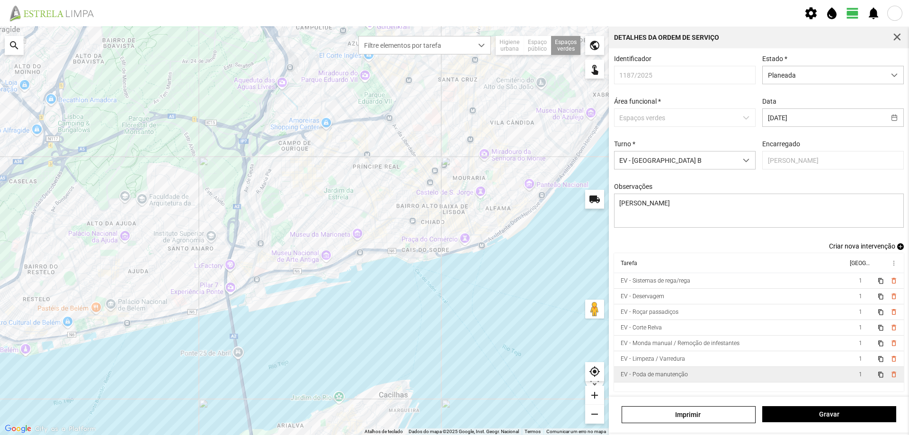
click at [890, 377] on td "content_copy delete_outline" at bounding box center [889, 375] width 30 height 16
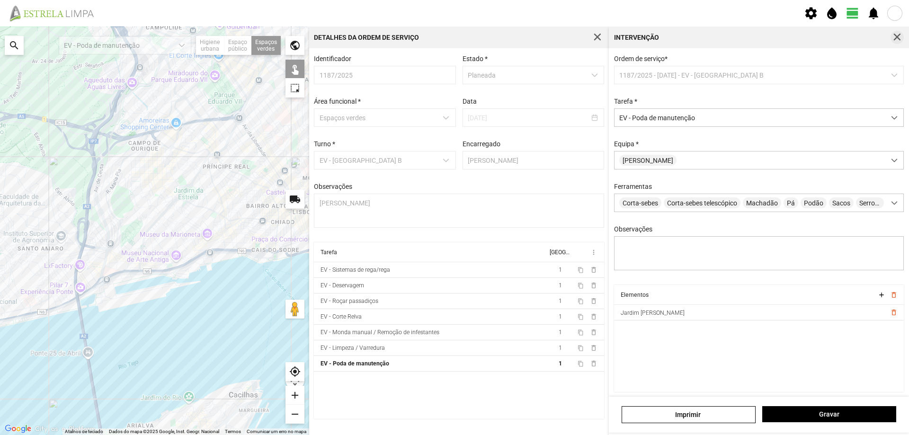
click at [895, 36] on span "button" at bounding box center [897, 37] width 9 height 9
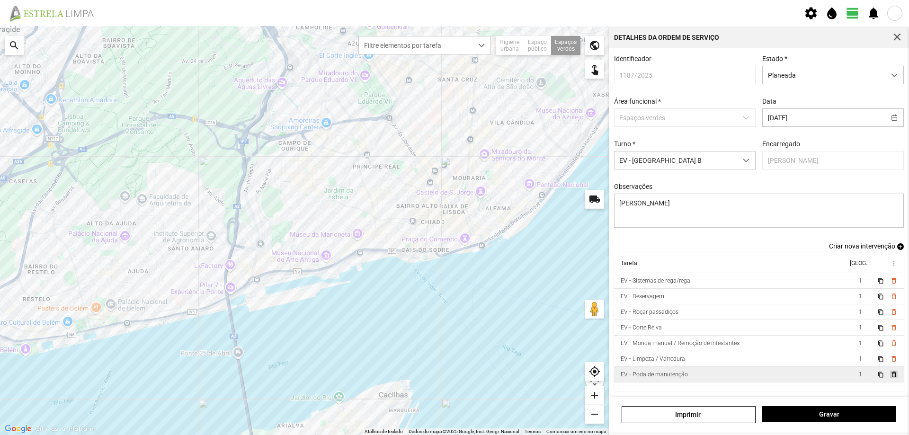
click at [890, 378] on span "delete_outline" at bounding box center [894, 375] width 8 height 8
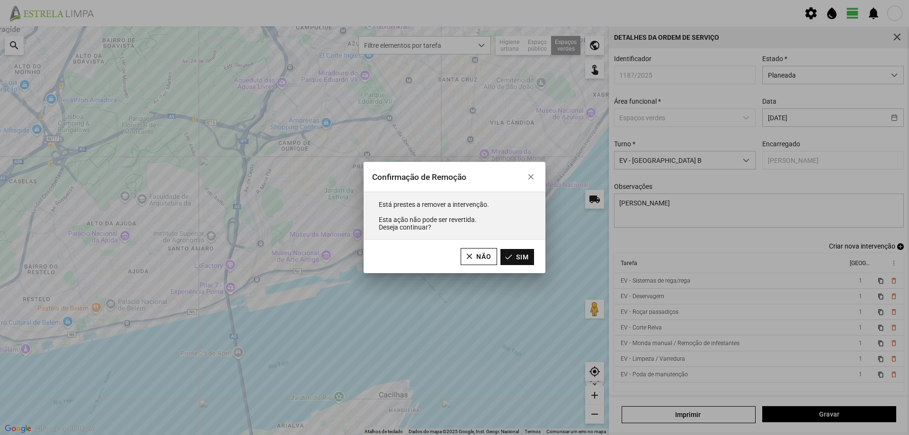
click at [517, 257] on button "Sim" at bounding box center [518, 257] width 34 height 16
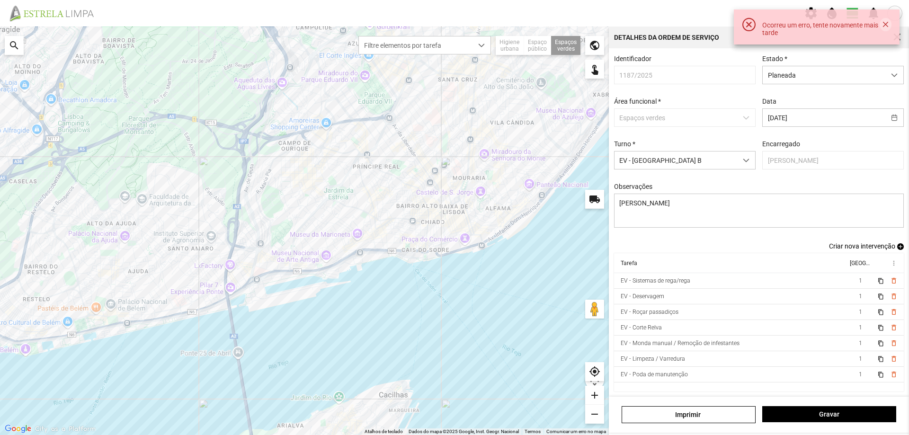
click at [882, 24] on button "button" at bounding box center [886, 24] width 12 height 13
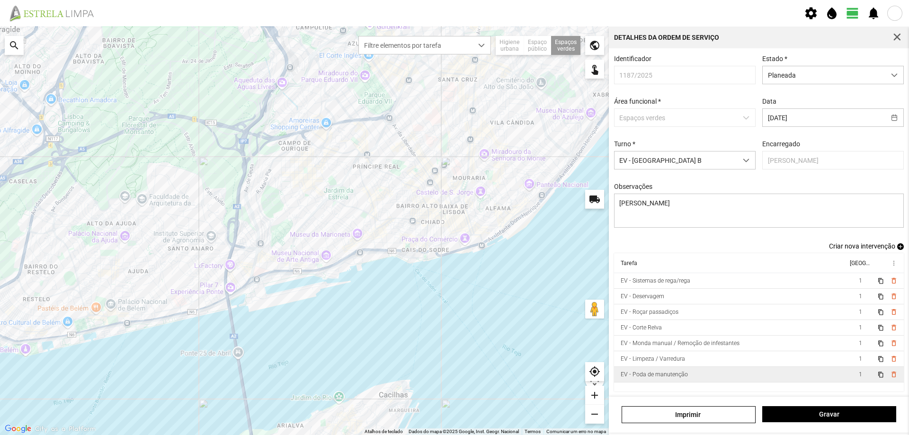
click at [684, 378] on div "EV - Poda de manutenção" at bounding box center [654, 374] width 67 height 7
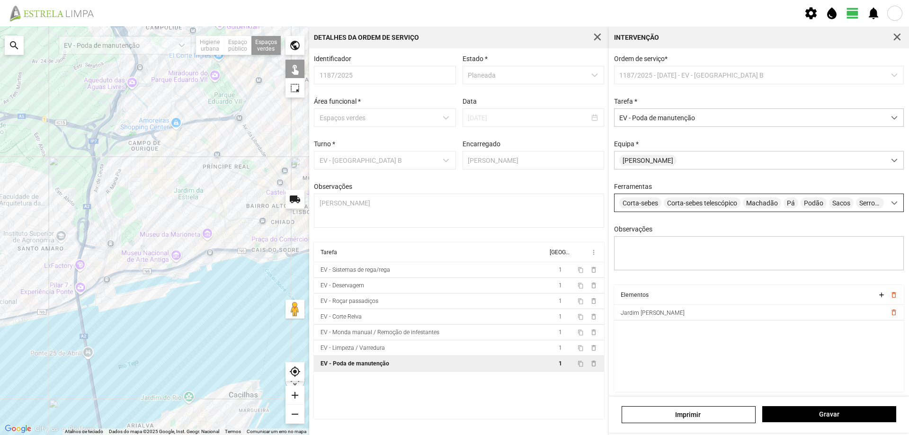
scroll to position [5, 0]
click at [896, 39] on span "button" at bounding box center [897, 37] width 9 height 9
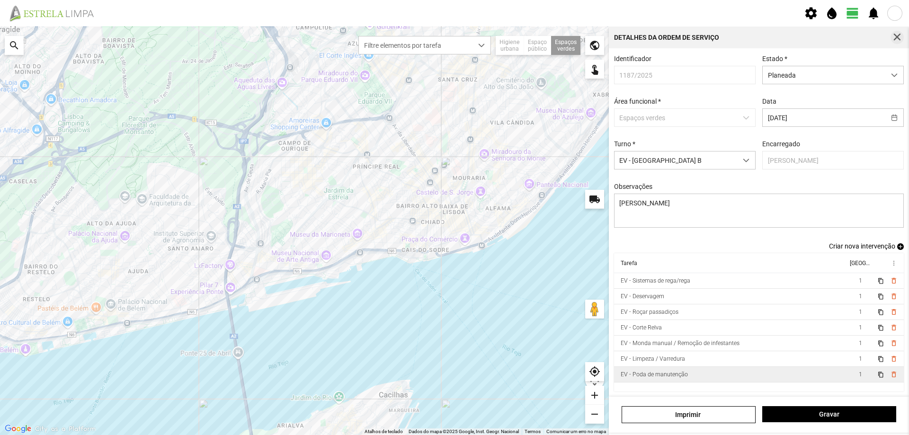
click at [896, 39] on span "button" at bounding box center [897, 37] width 9 height 9
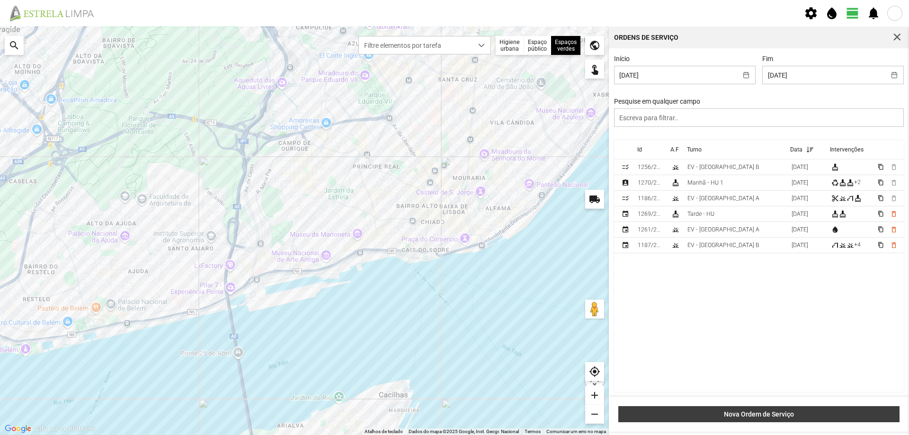
click at [780, 416] on span "Nova Ordem de Serviço" at bounding box center [759, 415] width 271 height 8
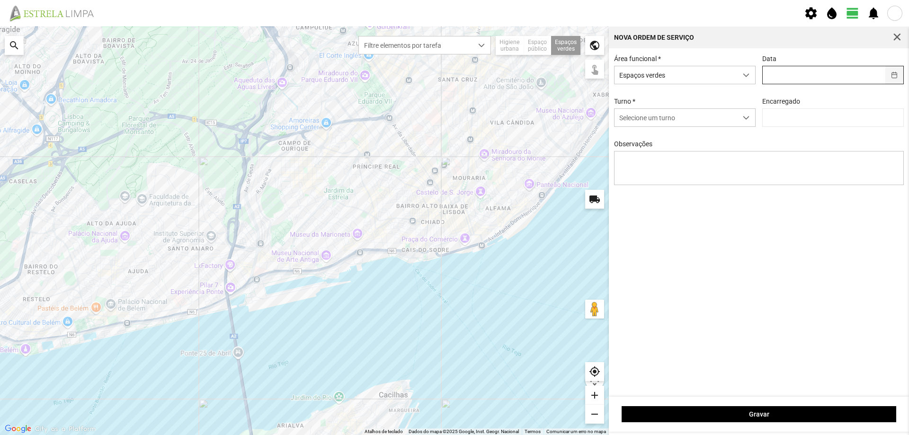
click at [895, 77] on button "button" at bounding box center [895, 75] width 18 height 18
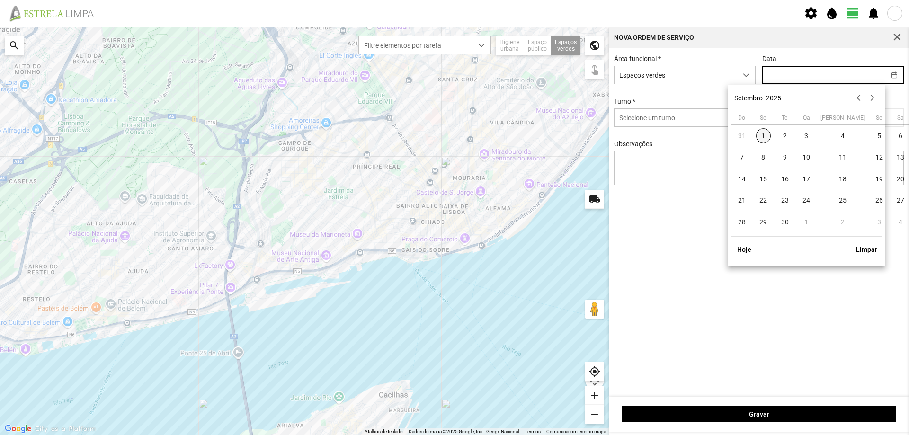
click at [765, 136] on span "1" at bounding box center [763, 135] width 15 height 15
type input "[DATE]"
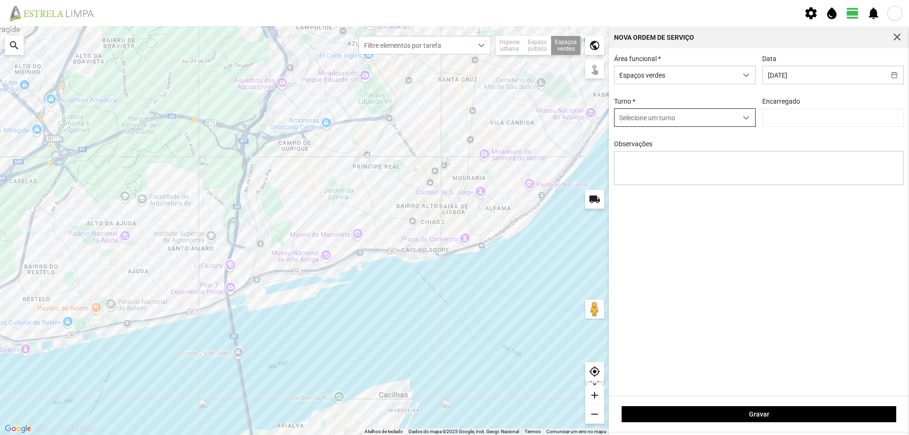
click at [715, 121] on span "Selecione um turno" at bounding box center [676, 118] width 123 height 18
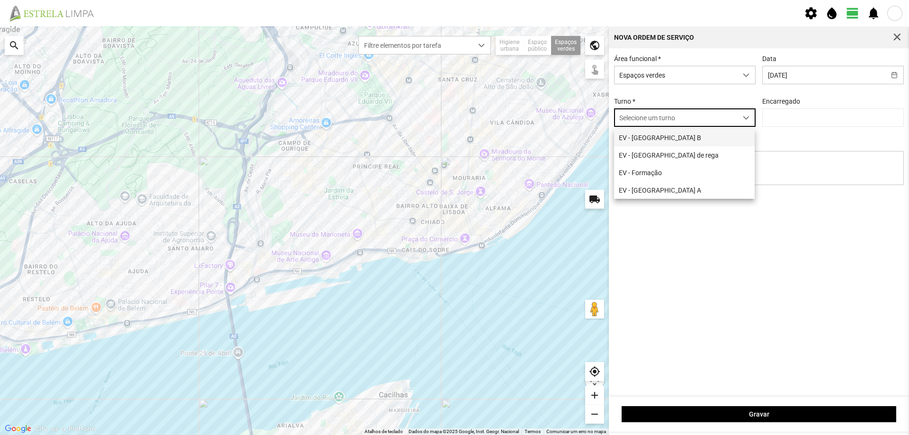
click at [655, 141] on li "EV - [GEOGRAPHIC_DATA] B" at bounding box center [684, 138] width 141 height 18
type input "[PERSON_NAME]"
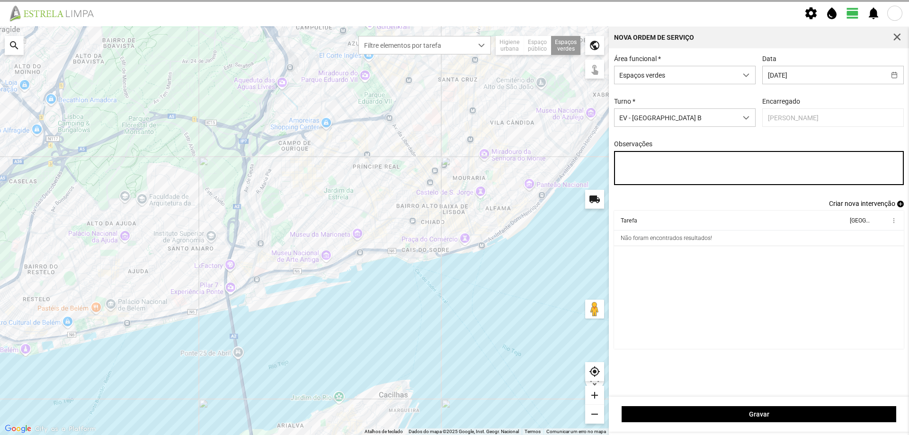
click at [641, 161] on textarea "Observações" at bounding box center [759, 168] width 290 height 34
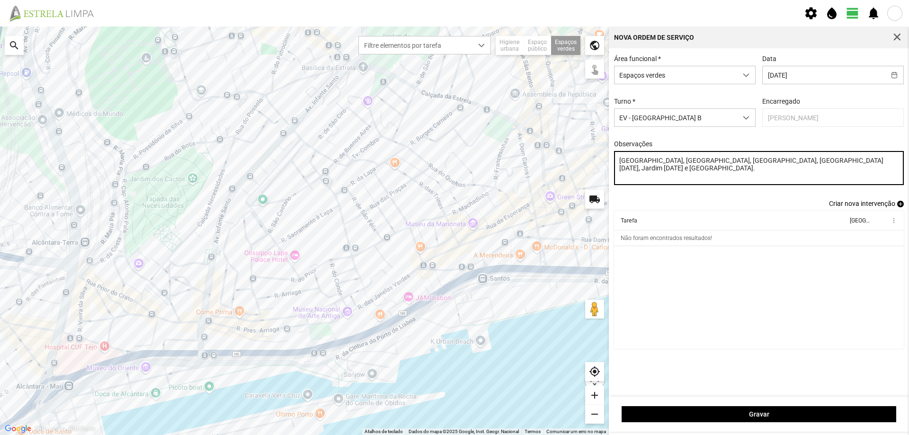
type textarea "[GEOGRAPHIC_DATA], [GEOGRAPHIC_DATA], [GEOGRAPHIC_DATA], [GEOGRAPHIC_DATA][DATE…"
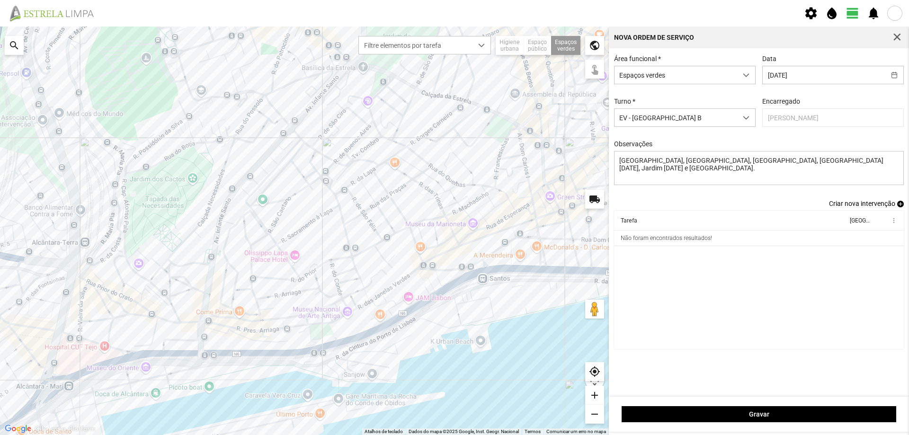
click at [900, 204] on span "add" at bounding box center [900, 204] width 7 height 7
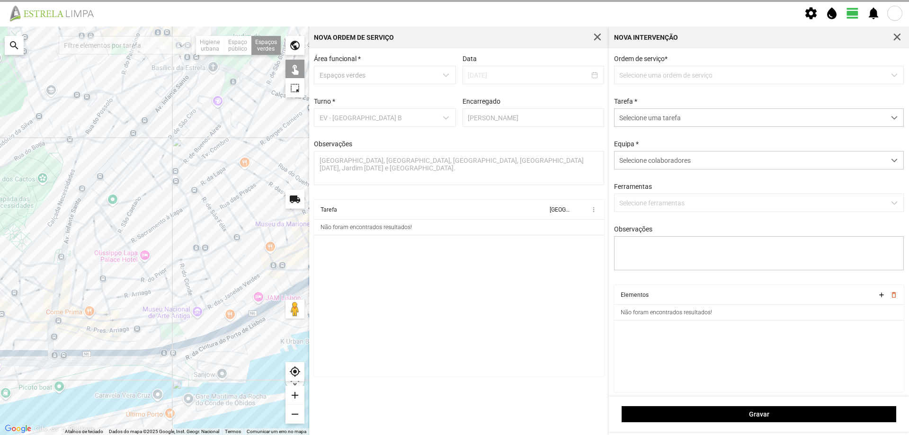
click at [653, 72] on p-dropdown "Selecione uma ordem de serviço" at bounding box center [759, 75] width 290 height 18
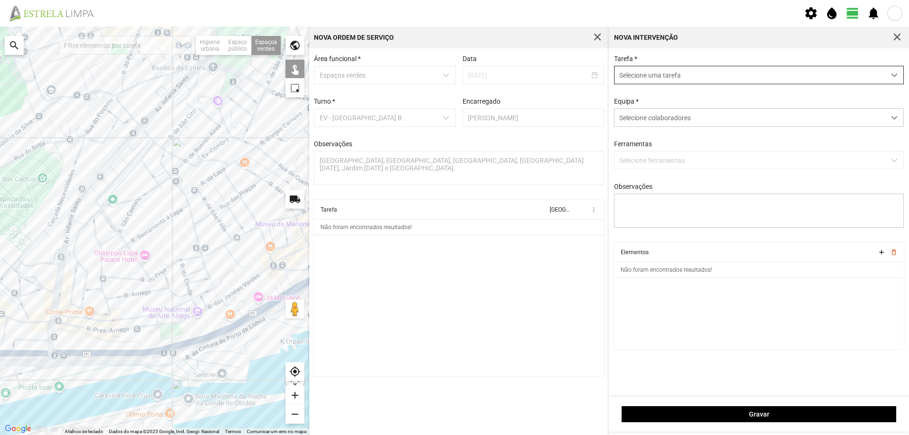
click at [654, 76] on span "Selecione uma tarefa" at bounding box center [750, 75] width 271 height 18
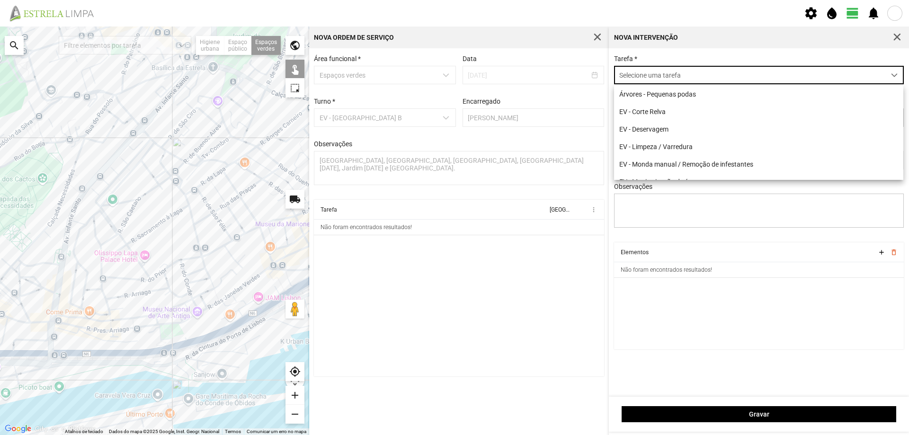
scroll to position [5, 42]
click at [696, 147] on li "EV - Limpeza / Varredura" at bounding box center [758, 147] width 289 height 18
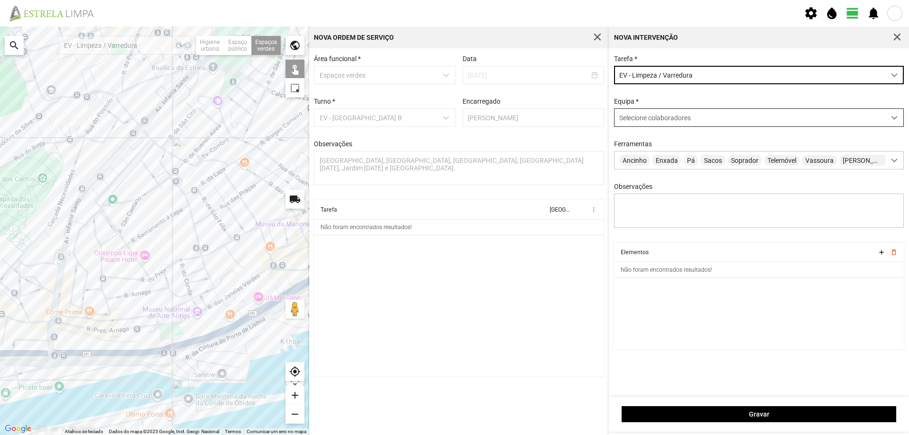
click at [649, 118] on span "Selecione colaboradores" at bounding box center [655, 118] width 72 height 8
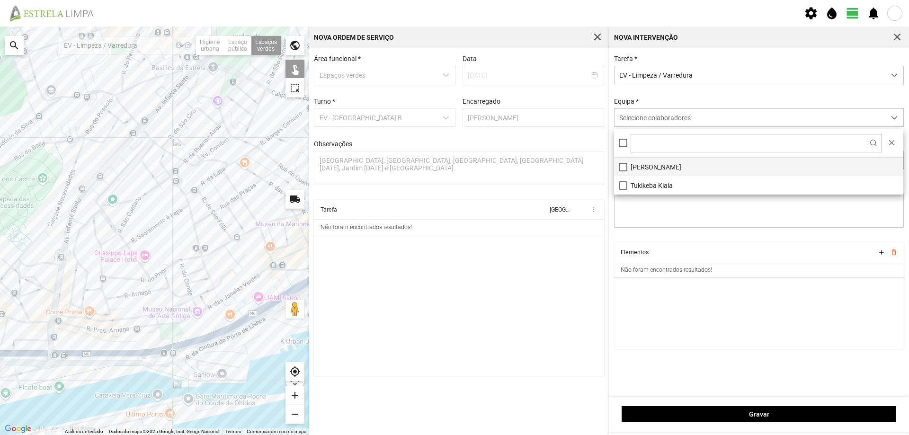
click at [657, 168] on li "[PERSON_NAME]" at bounding box center [758, 167] width 289 height 18
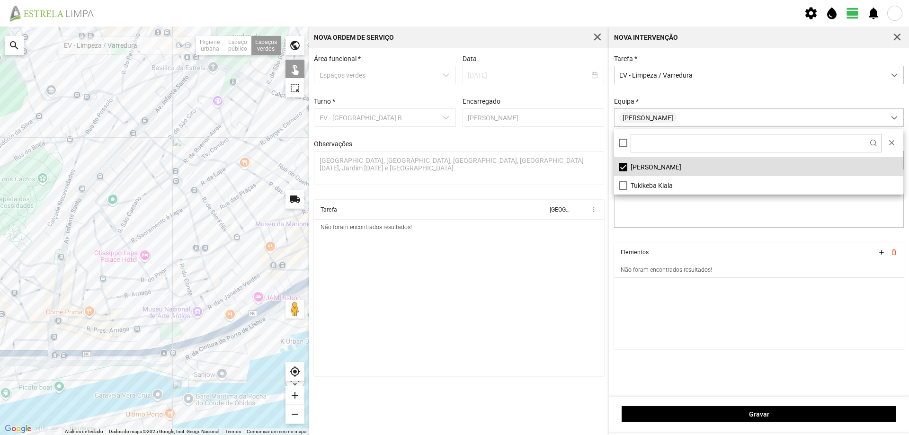
click at [641, 167] on li "[PERSON_NAME]" at bounding box center [758, 167] width 289 height 18
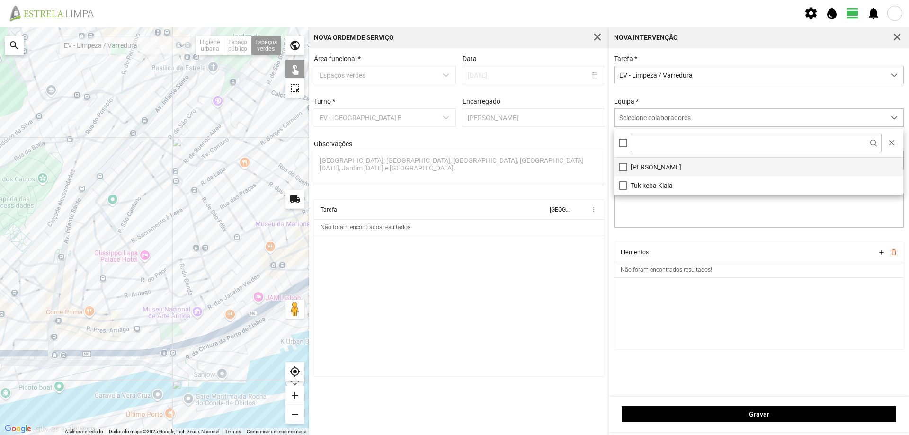
click at [643, 167] on li "[PERSON_NAME]" at bounding box center [758, 167] width 289 height 18
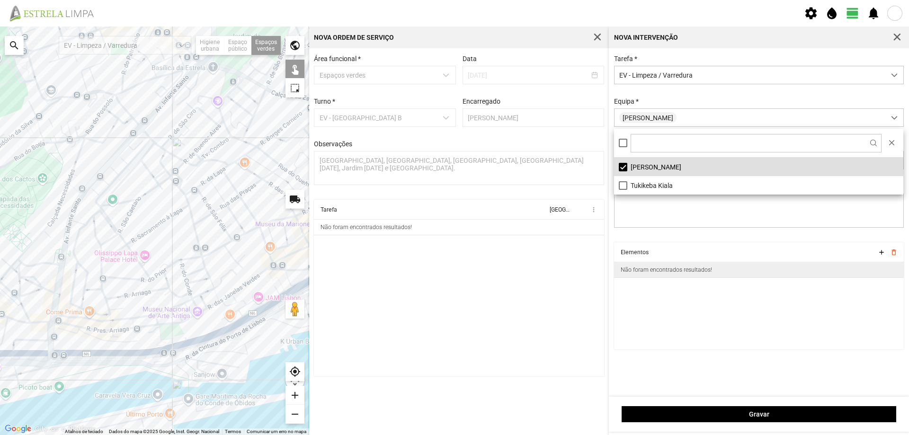
click at [697, 273] on div "Não foram encontrados resultados!" at bounding box center [666, 270] width 91 height 7
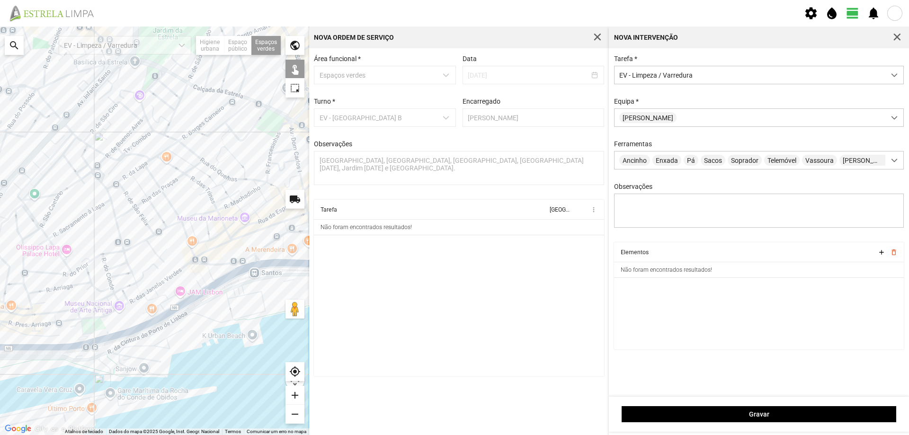
drag, startPoint x: 196, startPoint y: 232, endPoint x: 129, endPoint y: 198, distance: 74.6
click at [129, 198] on div at bounding box center [154, 231] width 309 height 409
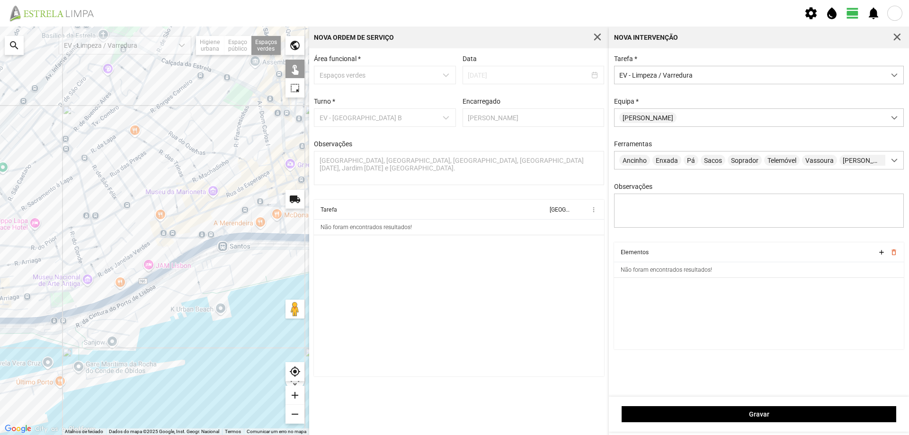
click at [241, 225] on div at bounding box center [154, 231] width 309 height 409
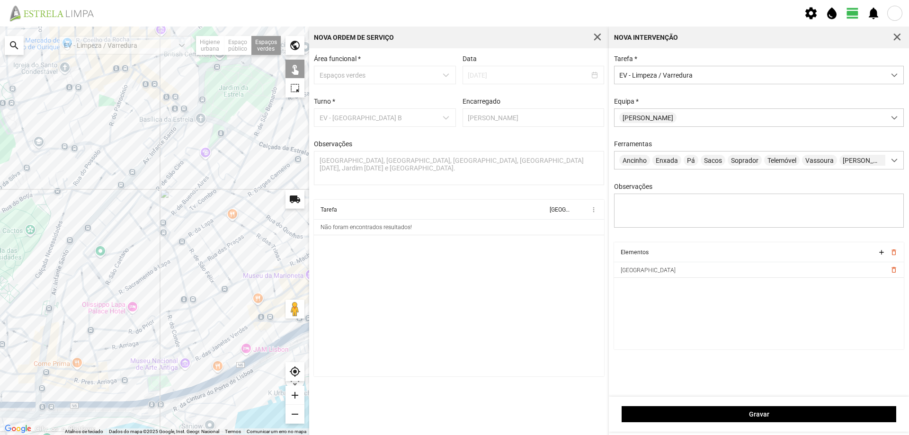
drag, startPoint x: 151, startPoint y: 177, endPoint x: 279, endPoint y: 253, distance: 149.9
click at [279, 253] on div at bounding box center [154, 231] width 309 height 409
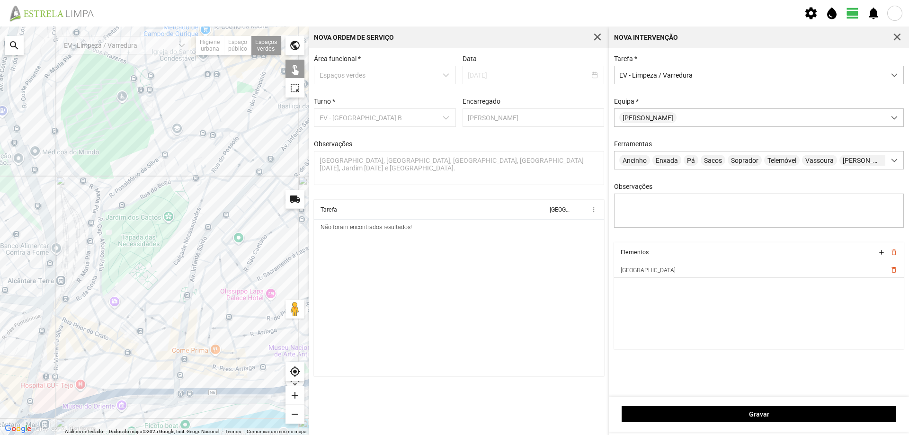
drag, startPoint x: 106, startPoint y: 162, endPoint x: 168, endPoint y: 168, distance: 61.9
click at [168, 168] on div at bounding box center [154, 231] width 309 height 409
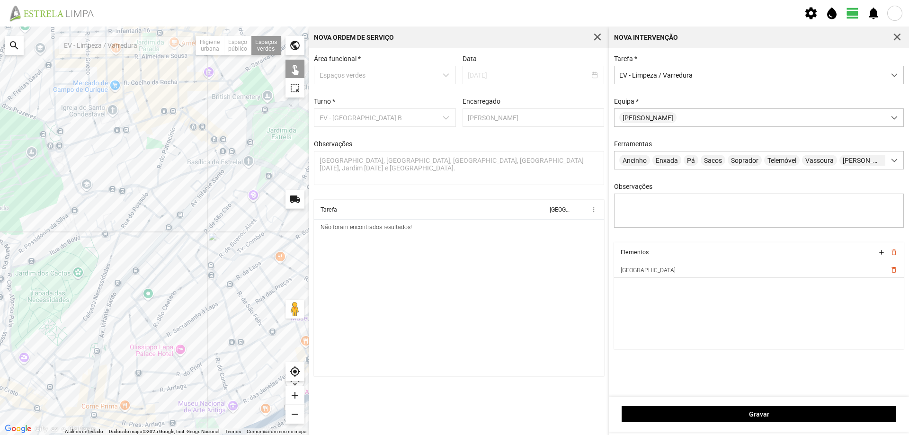
drag, startPoint x: 162, startPoint y: 168, endPoint x: 72, endPoint y: 224, distance: 106.5
click at [72, 224] on div at bounding box center [154, 231] width 309 height 409
click at [54, 132] on div at bounding box center [154, 231] width 309 height 409
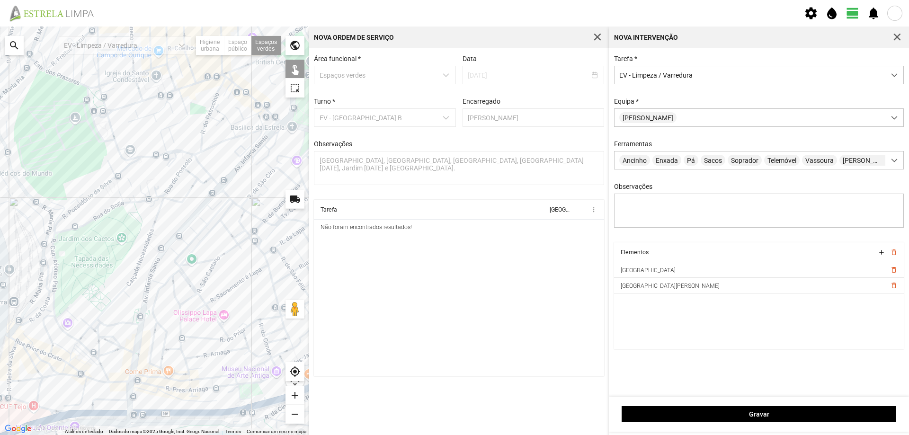
drag, startPoint x: 133, startPoint y: 215, endPoint x: 172, endPoint y: 188, distance: 48.0
click at [181, 176] on div at bounding box center [154, 231] width 309 height 409
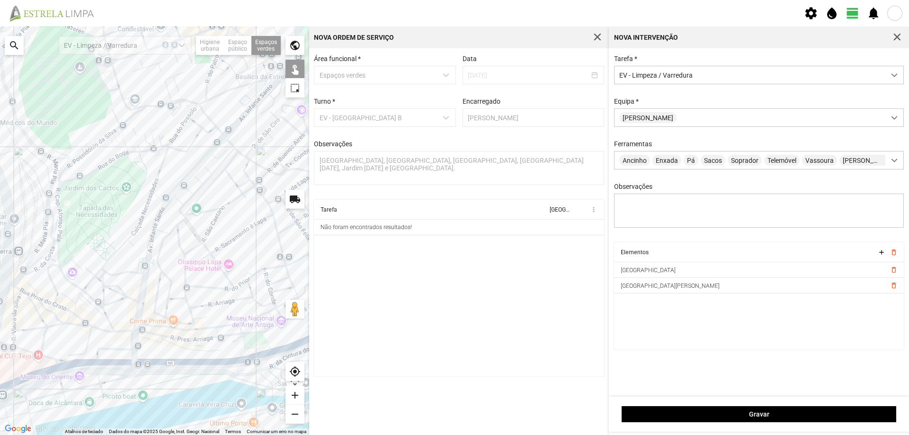
drag, startPoint x: 148, startPoint y: 298, endPoint x: 141, endPoint y: 255, distance: 43.8
click at [143, 259] on div at bounding box center [154, 231] width 309 height 409
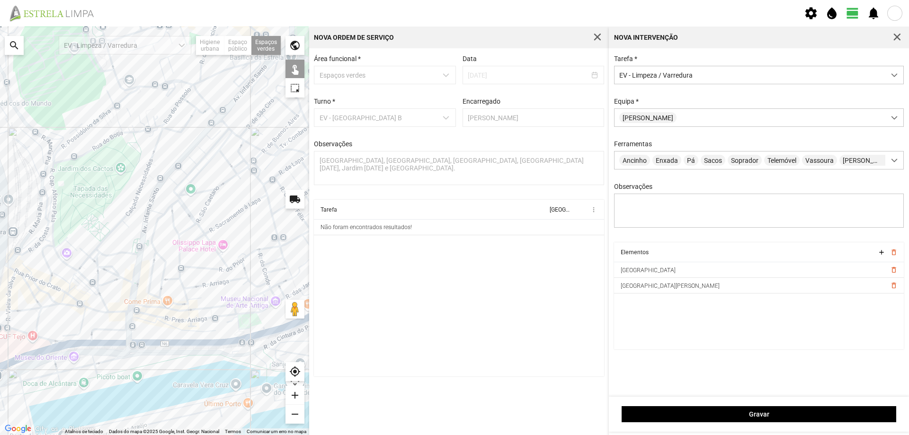
drag, startPoint x: 195, startPoint y: 287, endPoint x: 153, endPoint y: 257, distance: 51.4
click at [153, 258] on div at bounding box center [154, 231] width 309 height 409
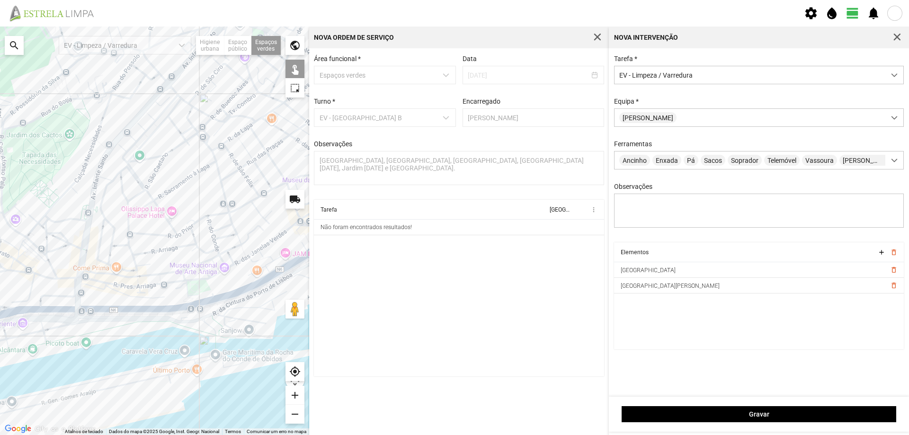
click at [194, 291] on div at bounding box center [154, 231] width 309 height 409
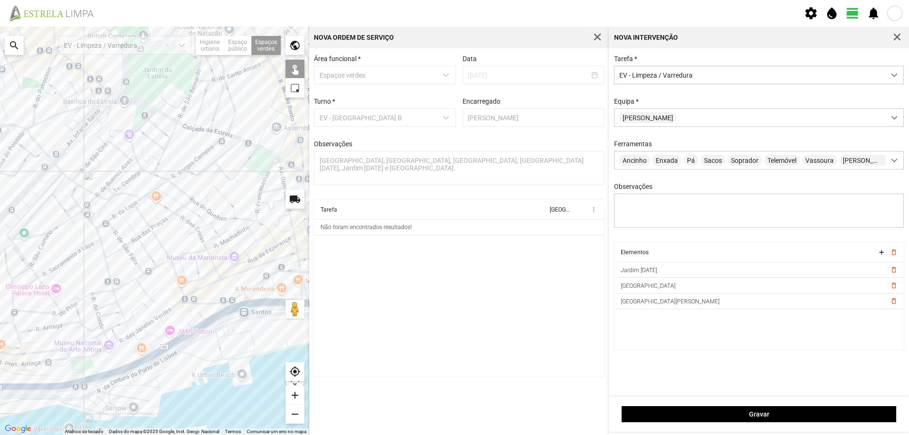
drag, startPoint x: 195, startPoint y: 230, endPoint x: 80, endPoint y: 310, distance: 140.8
click at [80, 310] on div at bounding box center [154, 231] width 309 height 409
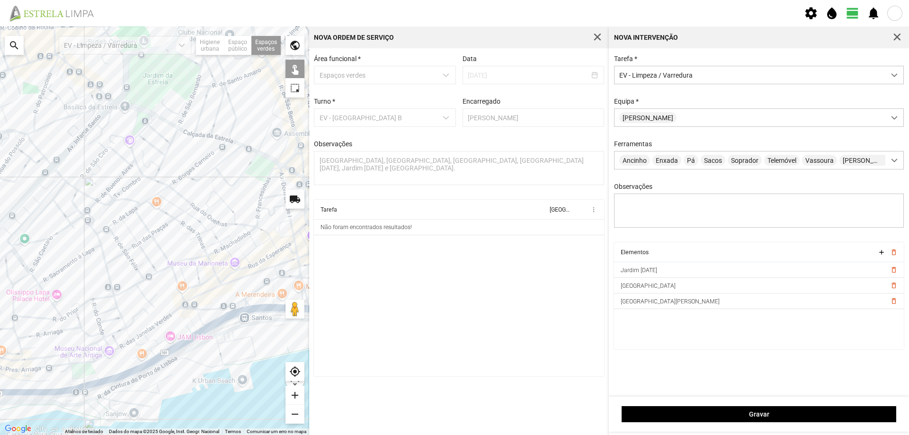
click at [283, 110] on div at bounding box center [154, 231] width 309 height 409
click at [259, 171] on div at bounding box center [154, 231] width 309 height 409
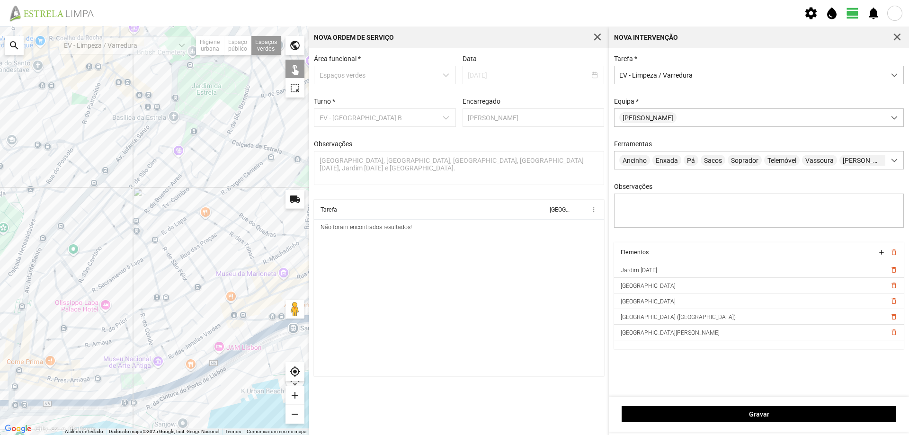
drag, startPoint x: 205, startPoint y: 221, endPoint x: 236, endPoint y: 228, distance: 31.6
click at [236, 228] on div at bounding box center [154, 231] width 309 height 409
click at [187, 132] on div at bounding box center [154, 231] width 309 height 409
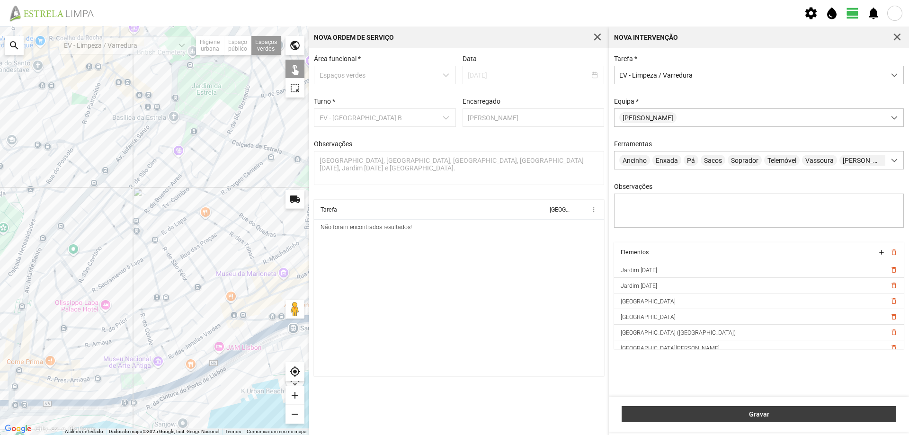
click at [763, 415] on span "Gravar" at bounding box center [759, 415] width 265 height 8
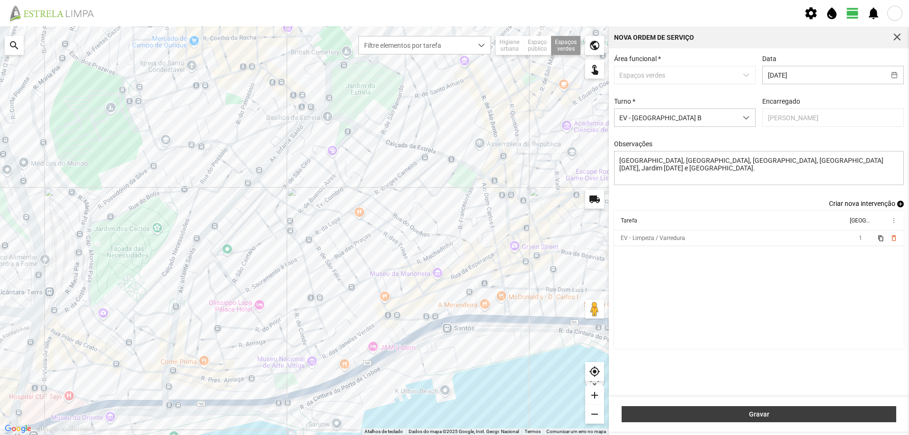
click at [747, 416] on span "Gravar" at bounding box center [759, 415] width 265 height 8
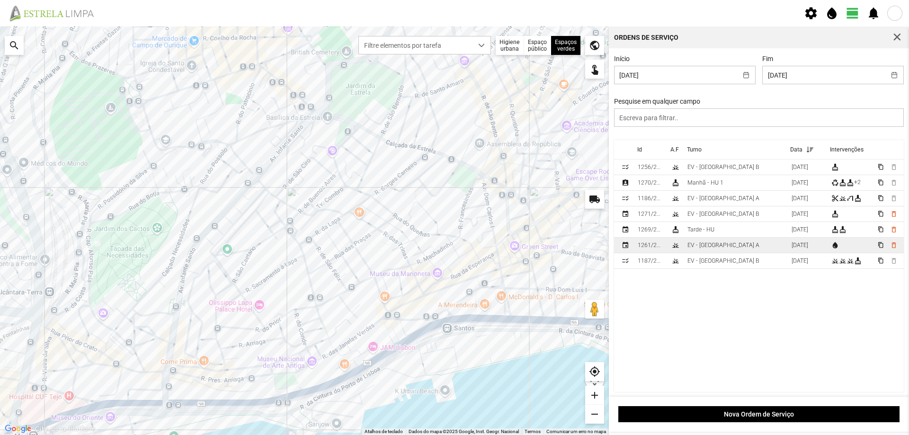
click at [726, 249] on td "EV - [GEOGRAPHIC_DATA] A" at bounding box center [736, 246] width 104 height 16
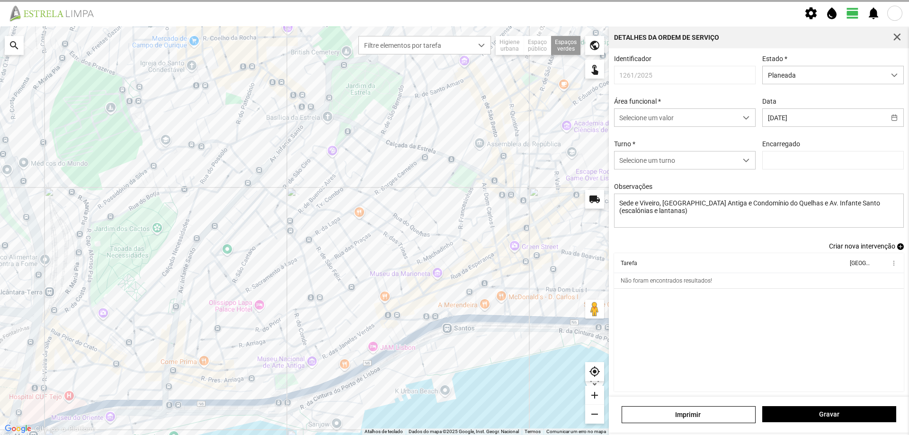
type input "[PERSON_NAME]"
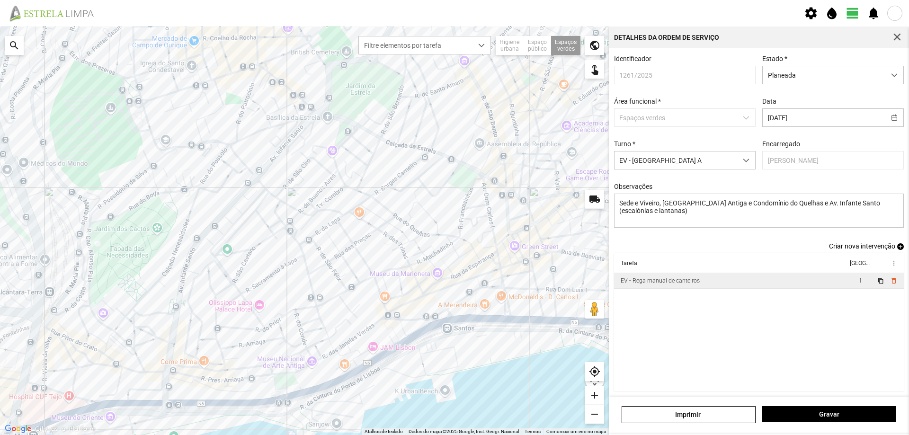
click at [755, 284] on td "EV - Rega manual de canteiros" at bounding box center [730, 281] width 233 height 16
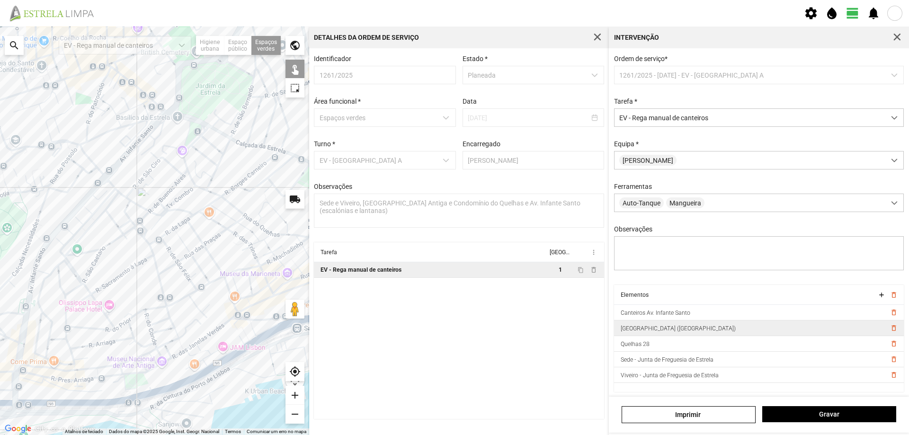
scroll to position [5, 0]
click at [890, 328] on span "delete_outline" at bounding box center [894, 328] width 8 height 8
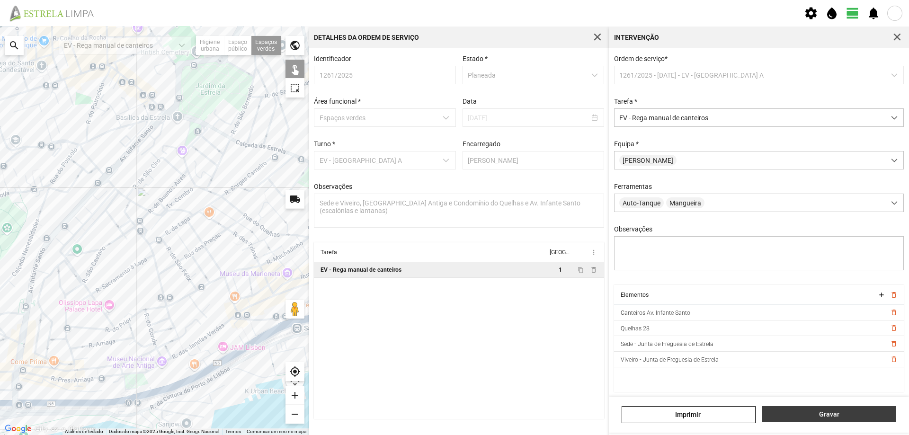
click at [815, 413] on span "Gravar" at bounding box center [830, 415] width 124 height 8
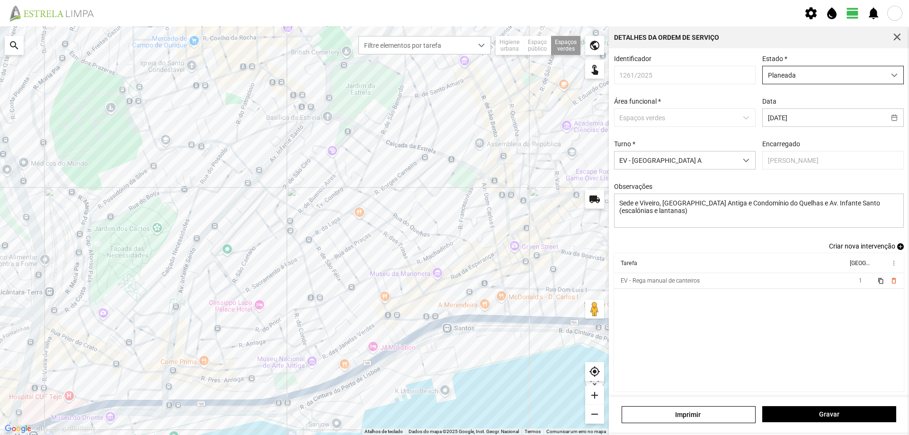
click at [790, 75] on span "Planeada" at bounding box center [824, 75] width 123 height 18
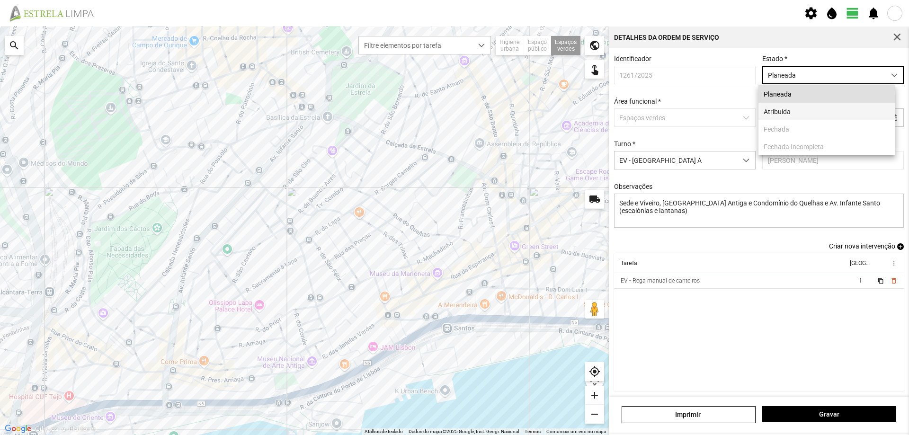
click at [782, 107] on li "Atribuída" at bounding box center [827, 112] width 137 height 18
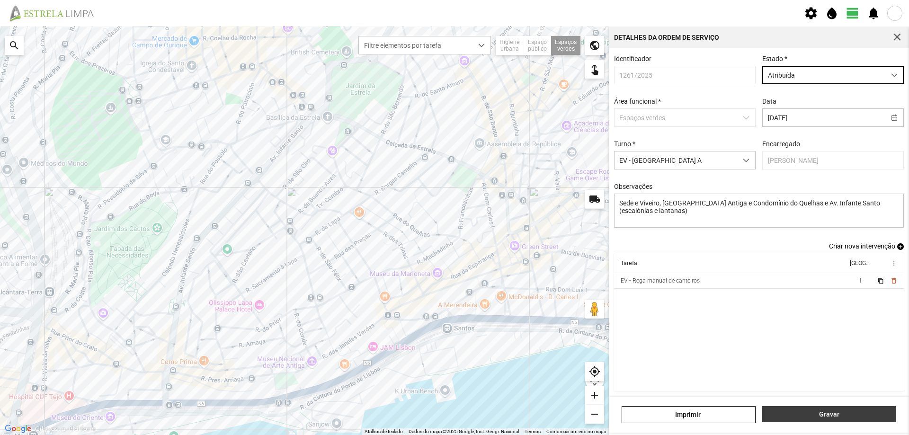
click at [822, 421] on button "Gravar" at bounding box center [829, 414] width 134 height 16
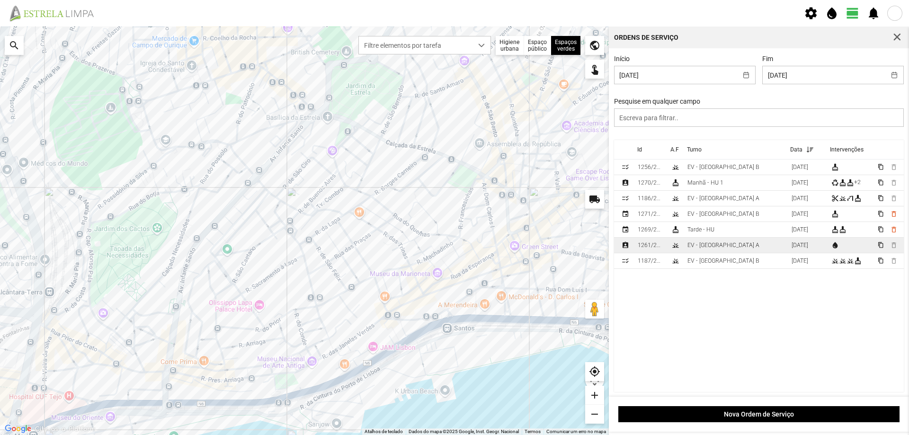
click at [708, 246] on div "EV - [GEOGRAPHIC_DATA] A" at bounding box center [724, 245] width 72 height 7
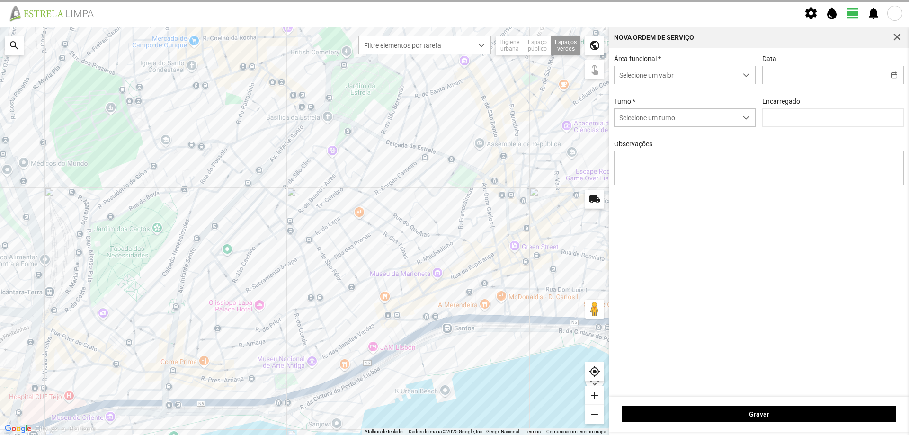
type input "[DATE]"
type textarea "Sede e Viveiro, [GEOGRAPHIC_DATA] Antiga e Condomínio do Quelhas e Av. Infante …"
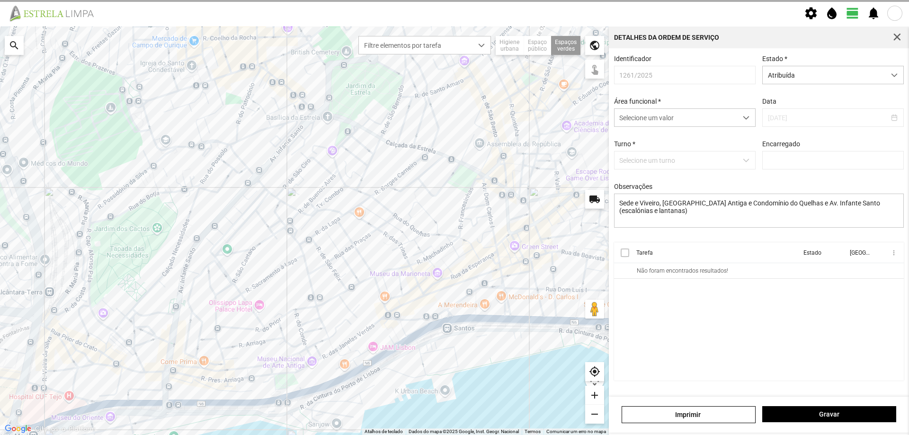
type input "[PERSON_NAME]"
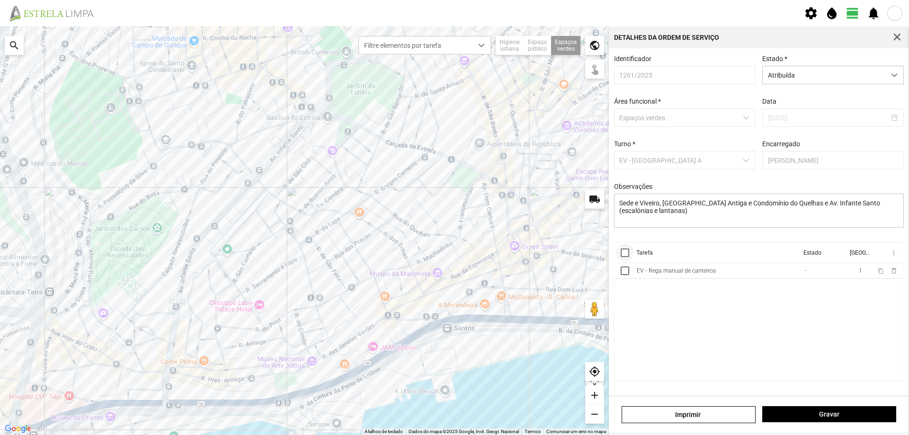
click at [626, 257] on div at bounding box center [625, 253] width 9 height 9
click at [891, 254] on span "more_vert" at bounding box center [894, 253] width 8 height 8
click at [856, 272] on span "Marcar como Concluída" at bounding box center [843, 272] width 70 height 7
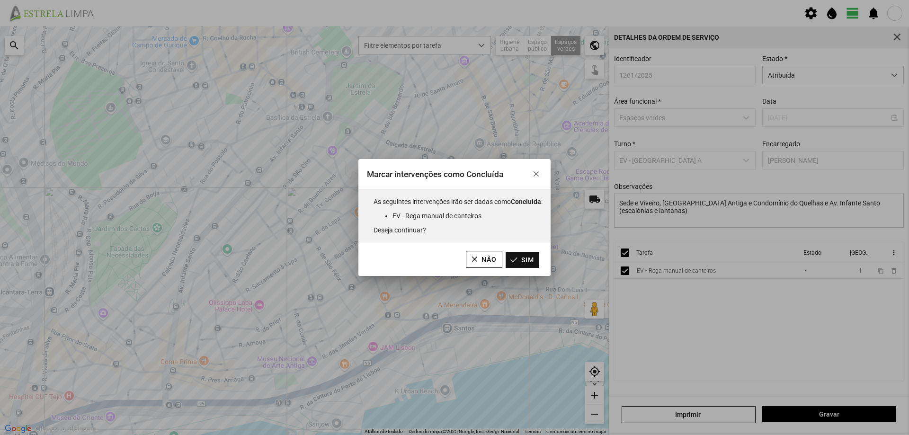
click at [526, 260] on button "Sim" at bounding box center [523, 260] width 34 height 16
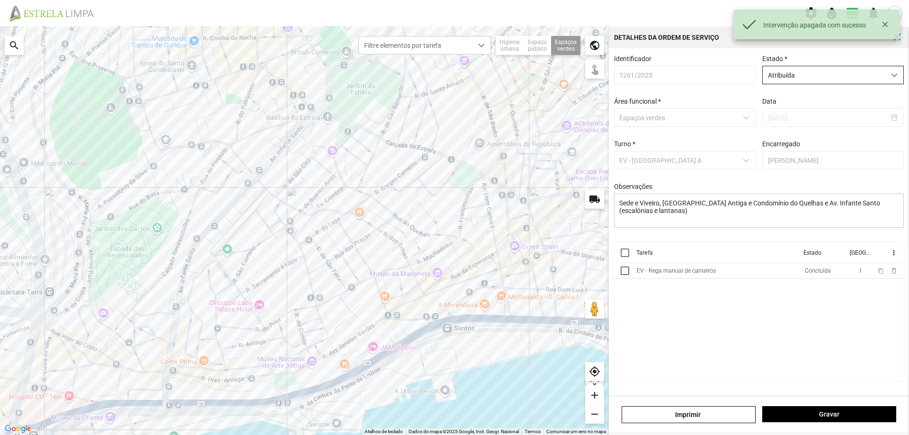
click at [801, 77] on span "Atribuída" at bounding box center [824, 75] width 123 height 18
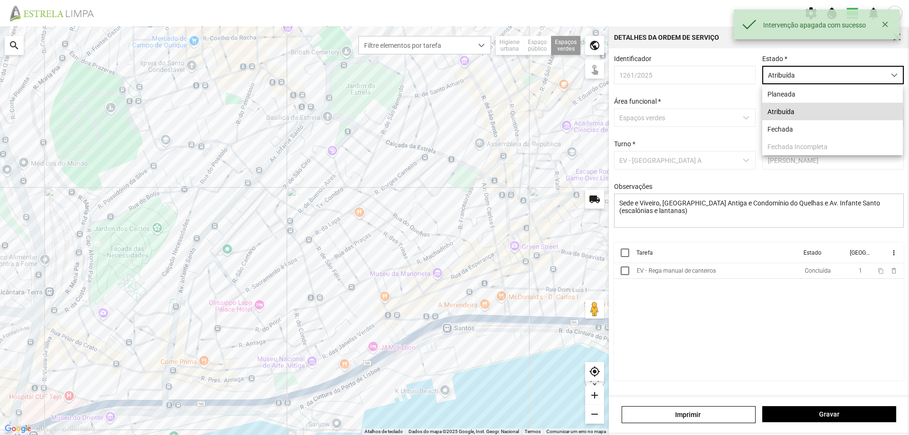
scroll to position [5, 42]
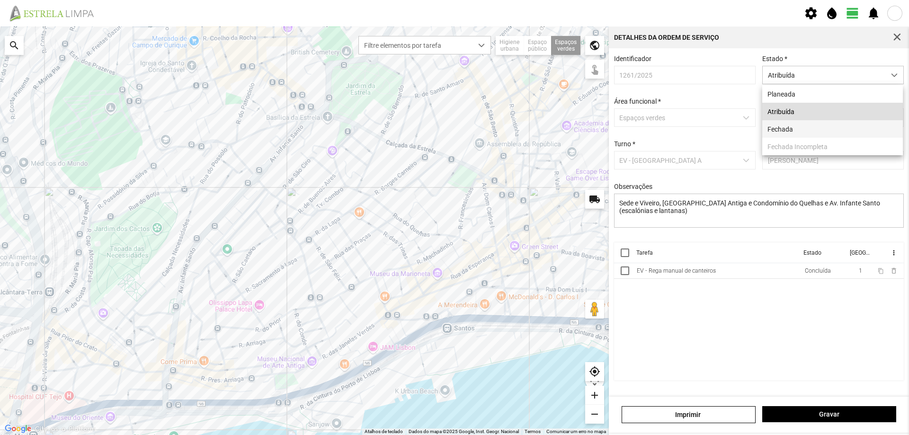
click at [788, 128] on li "Fechada" at bounding box center [832, 129] width 141 height 18
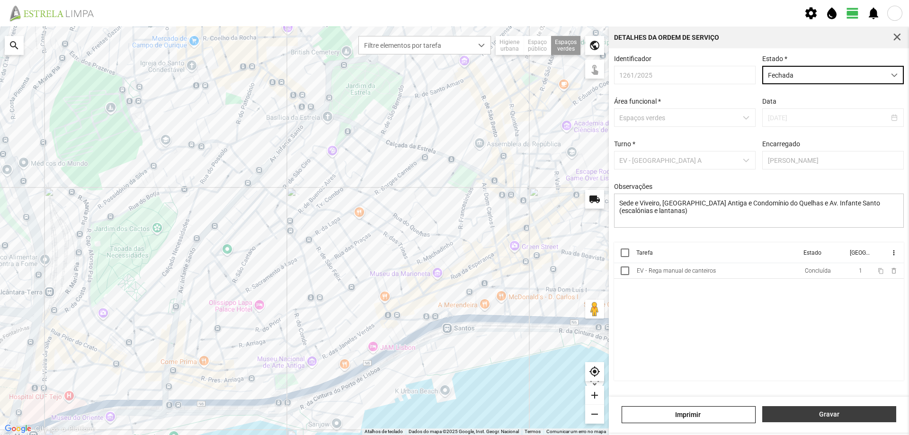
click at [811, 411] on span "Gravar" at bounding box center [830, 415] width 124 height 8
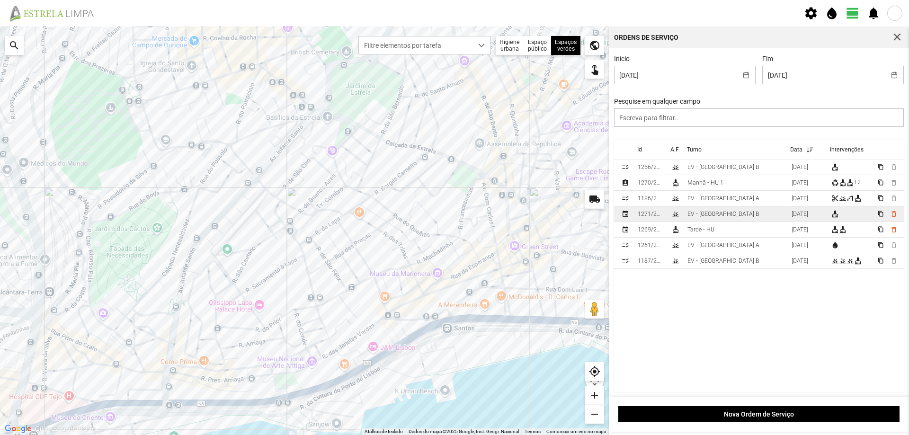
click at [740, 213] on td "EV - [GEOGRAPHIC_DATA] B" at bounding box center [736, 214] width 104 height 16
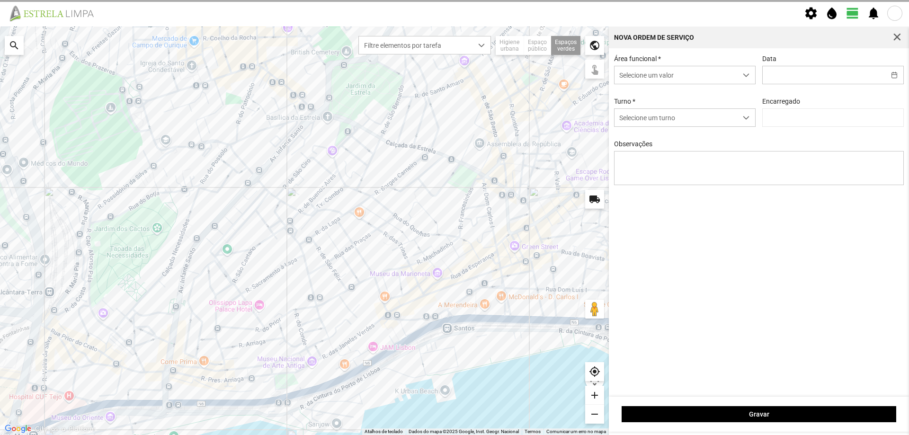
type input "[DATE]"
type input "[PERSON_NAME]"
type textarea "[GEOGRAPHIC_DATA], [GEOGRAPHIC_DATA], [GEOGRAPHIC_DATA], [GEOGRAPHIC_DATA][DATE…"
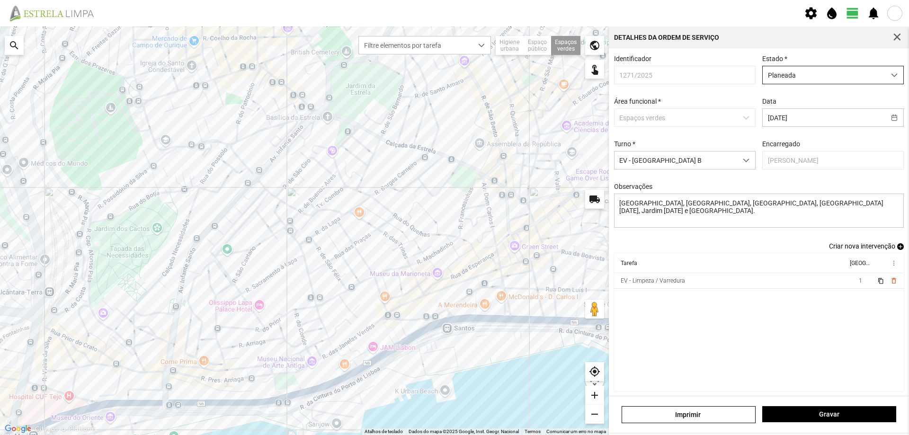
click at [847, 79] on span "Planeada" at bounding box center [824, 75] width 123 height 18
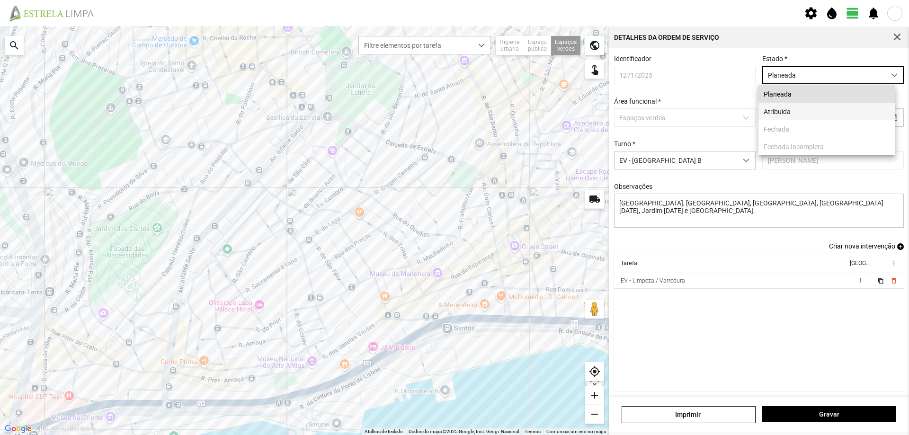
click at [803, 112] on li "Atribuída" at bounding box center [827, 112] width 137 height 18
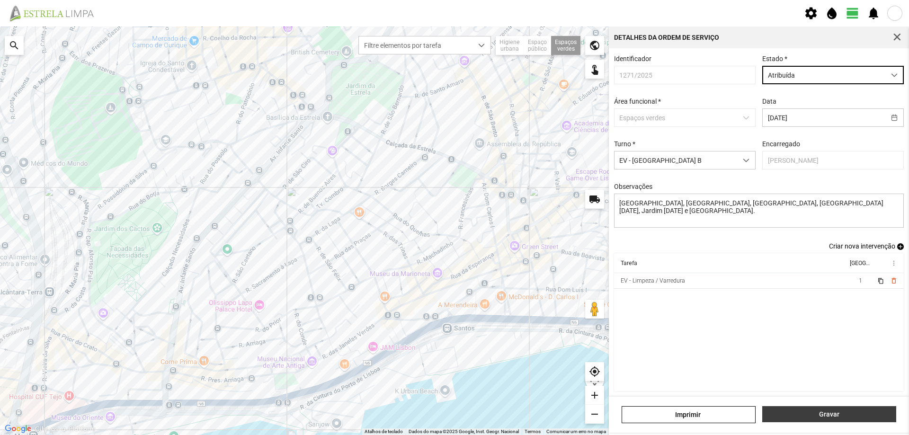
click at [825, 412] on span "Gravar" at bounding box center [830, 415] width 124 height 8
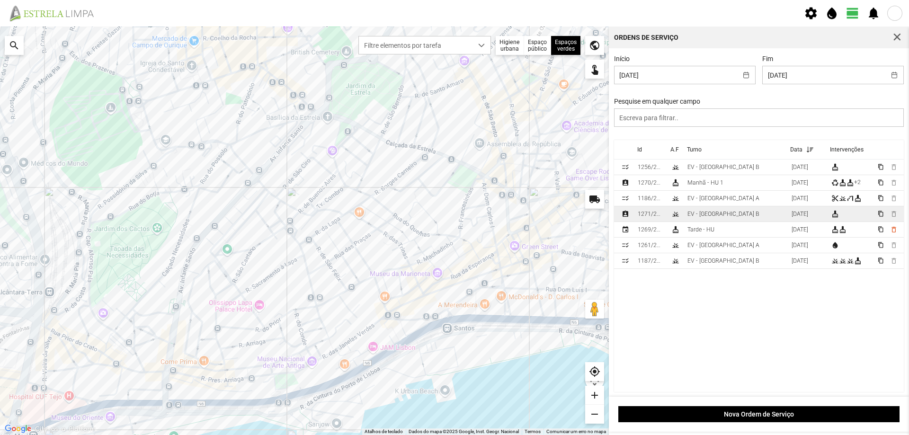
click at [720, 215] on div "EV - [GEOGRAPHIC_DATA] B" at bounding box center [724, 214] width 72 height 7
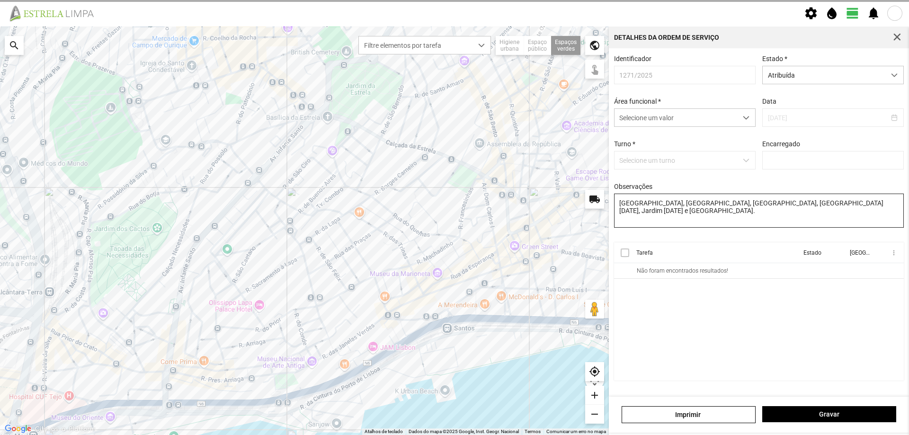
type input "[PERSON_NAME]"
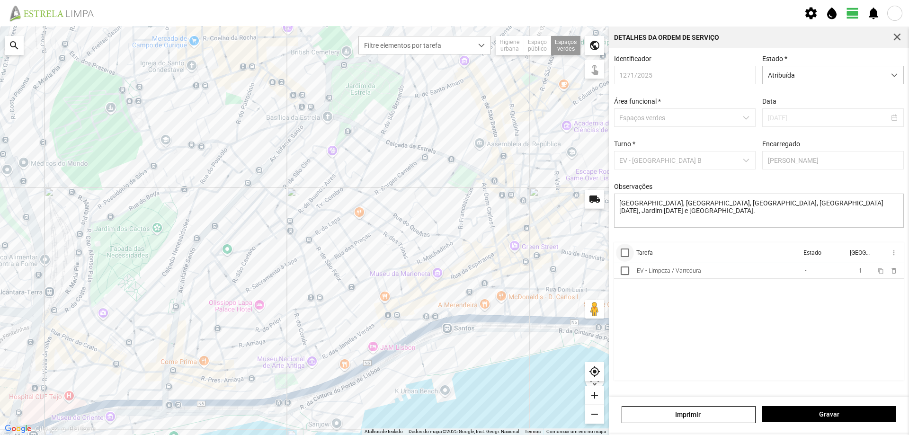
click at [622, 257] on div at bounding box center [625, 253] width 9 height 9
click at [893, 254] on span "more_vert" at bounding box center [894, 253] width 8 height 8
click at [865, 267] on link "Marcar como Concluída" at bounding box center [850, 272] width 94 height 17
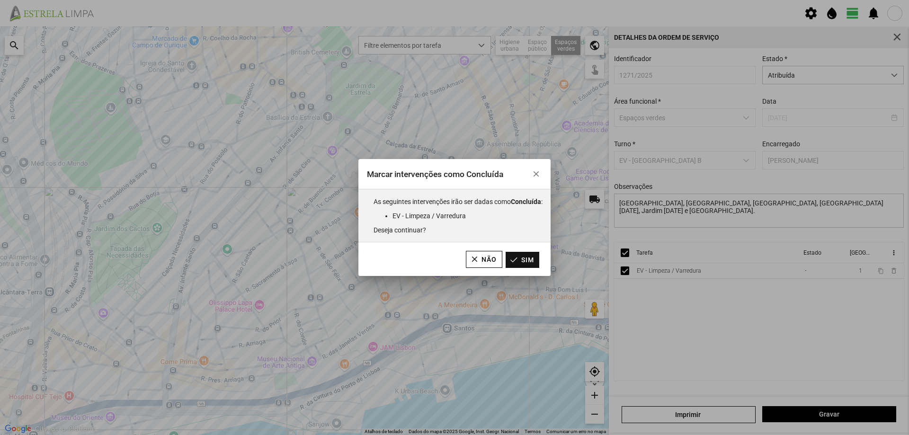
click at [534, 261] on button "Sim" at bounding box center [523, 260] width 34 height 16
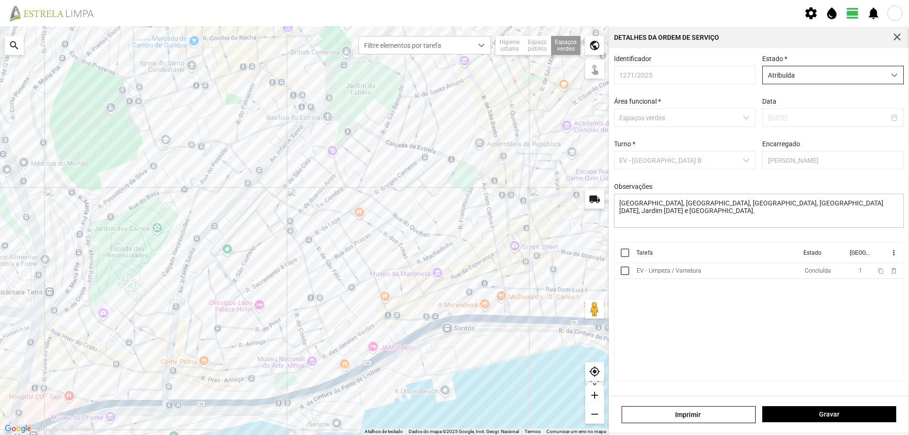
click at [815, 80] on span "Atribuída" at bounding box center [824, 75] width 123 height 18
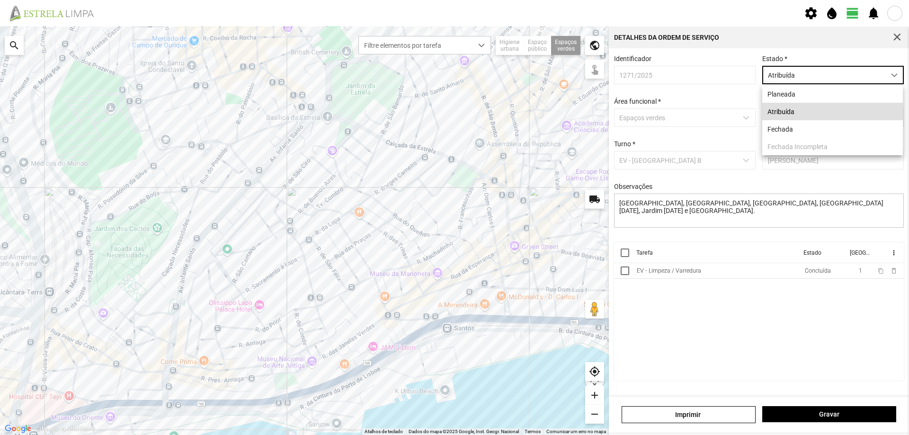
scroll to position [5, 42]
click at [792, 133] on li "Fechada" at bounding box center [832, 129] width 141 height 18
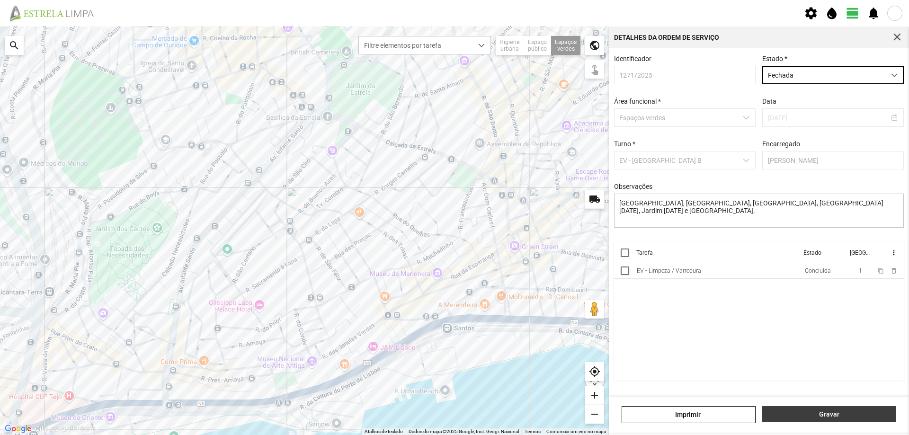
click at [847, 412] on span "Gravar" at bounding box center [830, 415] width 124 height 8
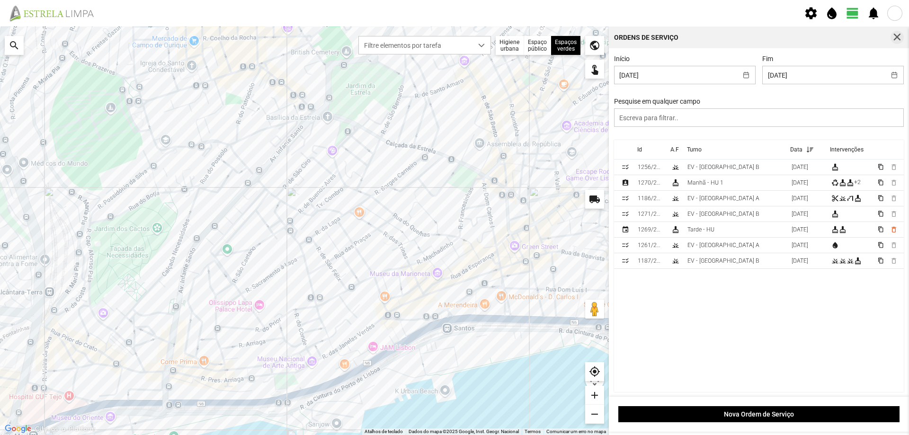
click at [898, 35] on span "button" at bounding box center [897, 37] width 9 height 9
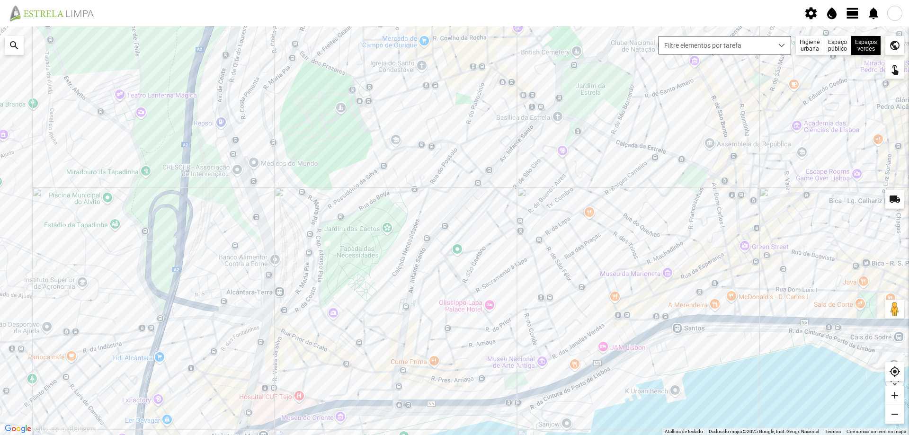
click at [784, 49] on div "dropdown trigger" at bounding box center [782, 45] width 18 height 18
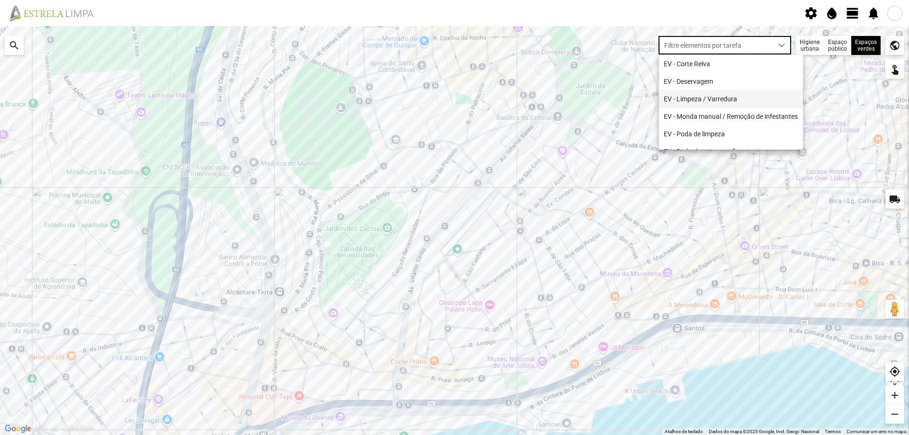
click at [742, 98] on li "EV - Limpeza / Varredura" at bounding box center [731, 99] width 144 height 18
